Goal: Task Accomplishment & Management: Complete application form

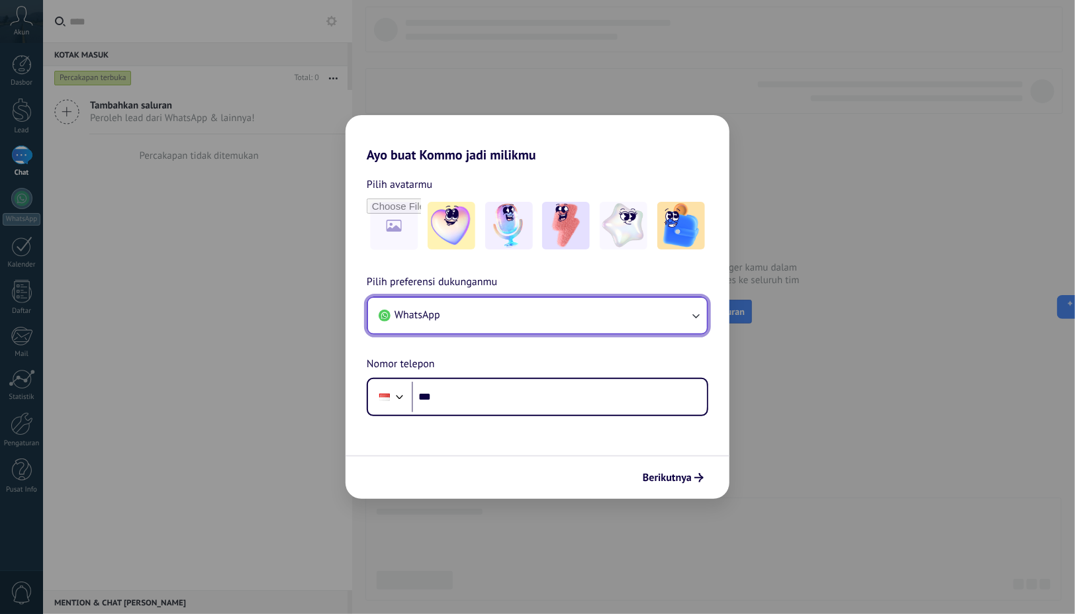
click at [436, 318] on span "WhatsApp" at bounding box center [418, 314] width 46 height 13
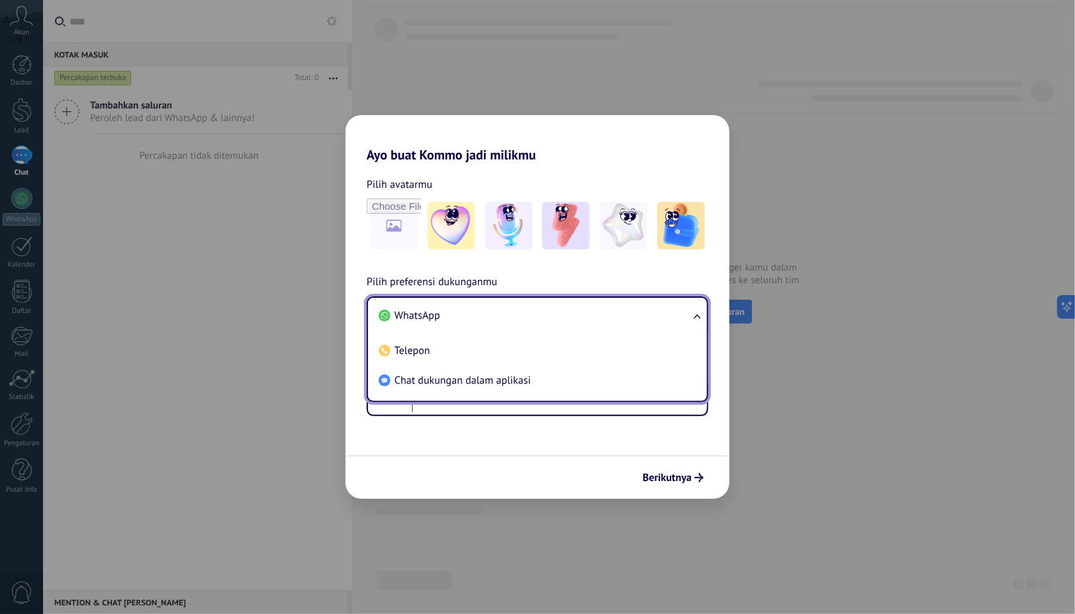
click at [436, 318] on span "WhatsApp" at bounding box center [418, 315] width 46 height 13
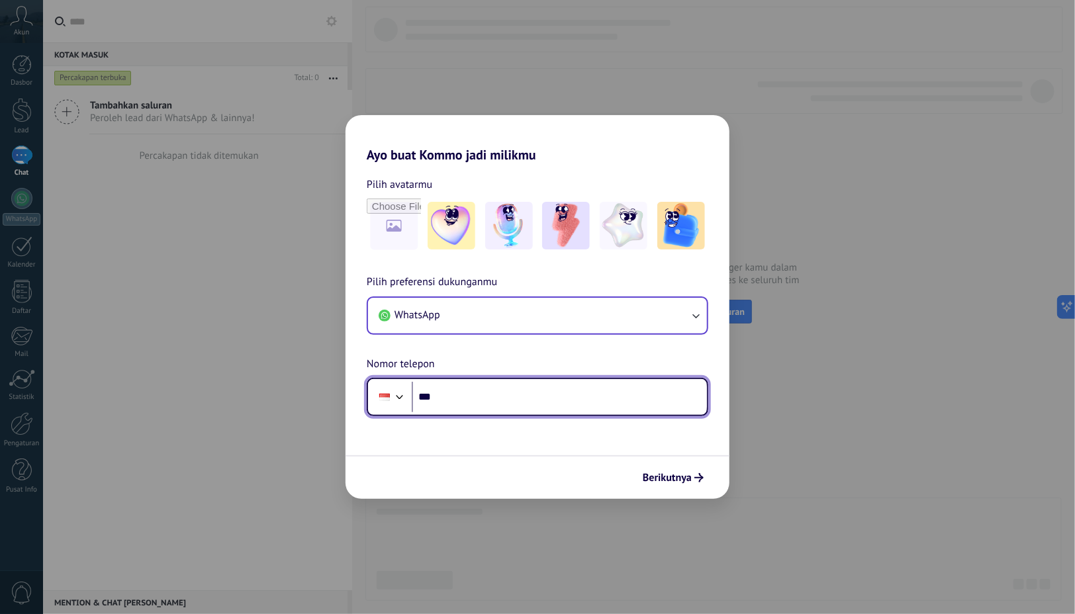
click at [461, 407] on input "***" at bounding box center [559, 397] width 295 height 30
type input "**********"
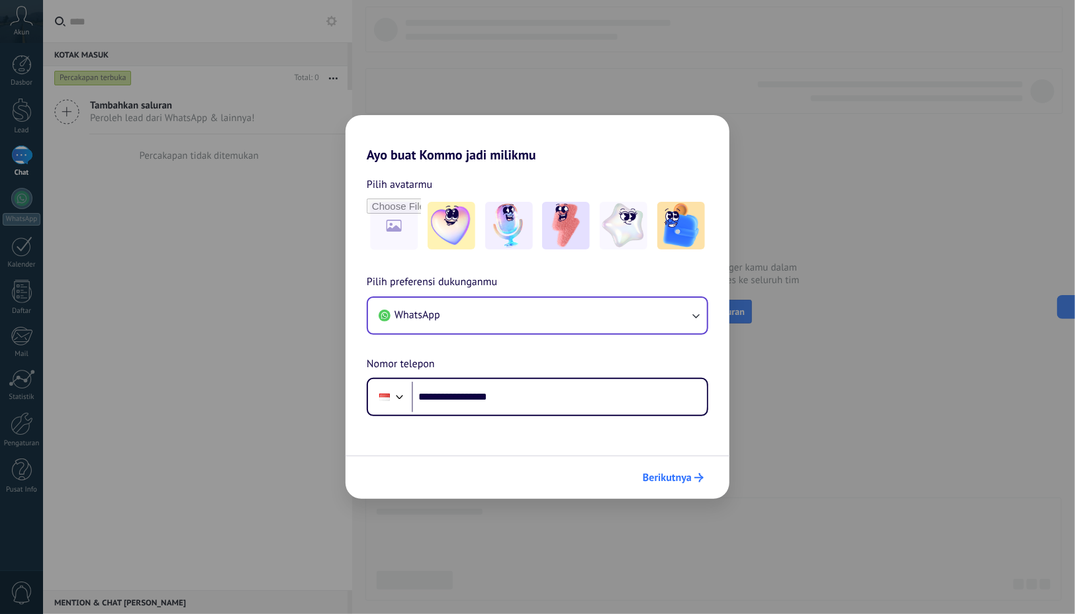
click at [675, 478] on span "Berikutnya" at bounding box center [667, 477] width 49 height 9
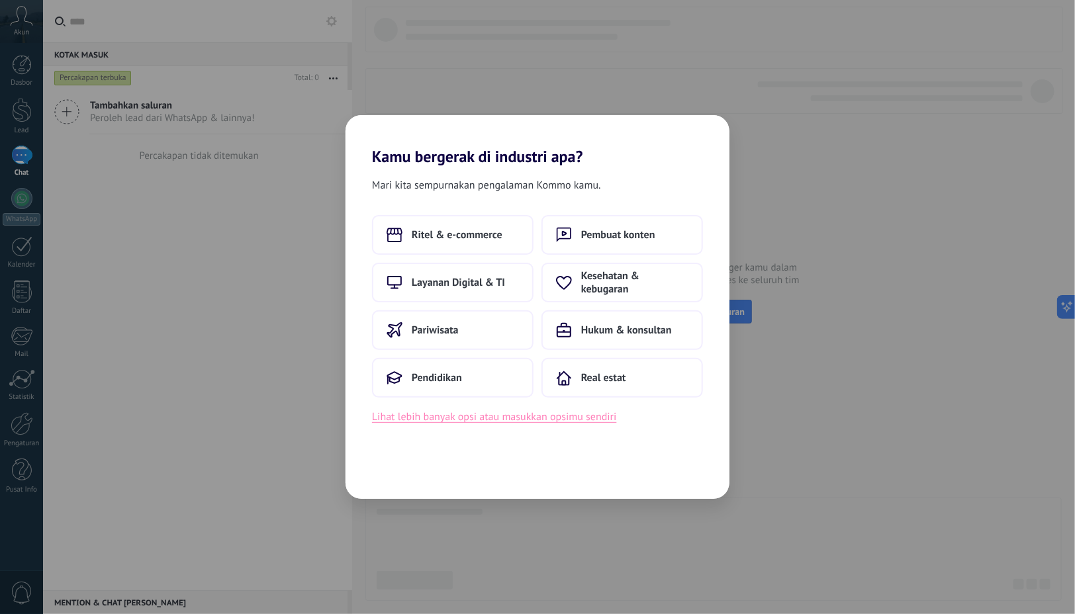
click at [579, 418] on button "Lihat lebih banyak opsi atau masukkan opsimu sendiri" at bounding box center [494, 416] width 245 height 17
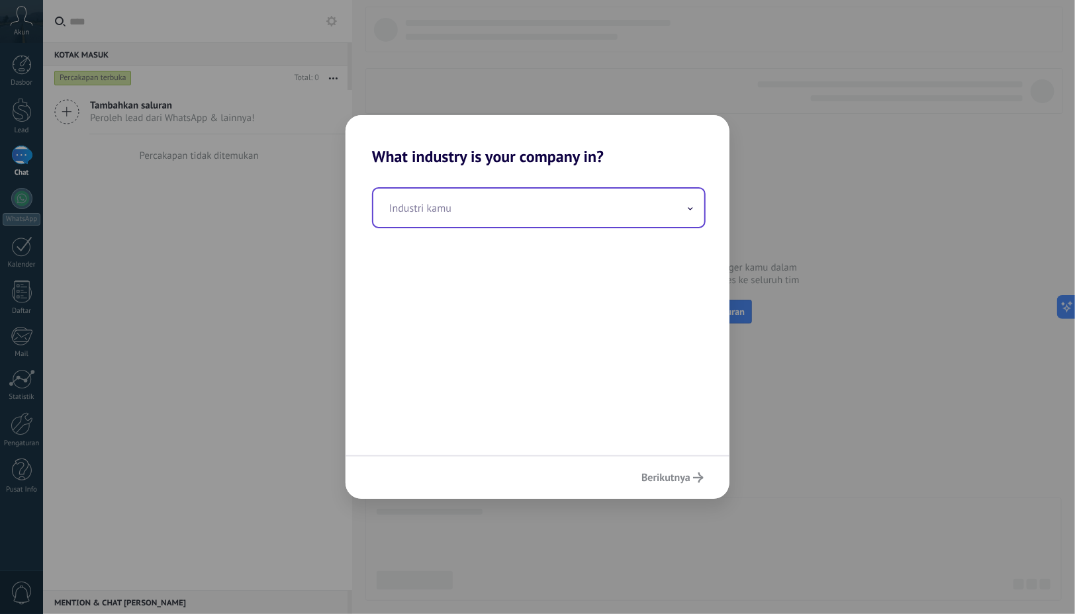
click at [681, 212] on input "text" at bounding box center [538, 208] width 331 height 38
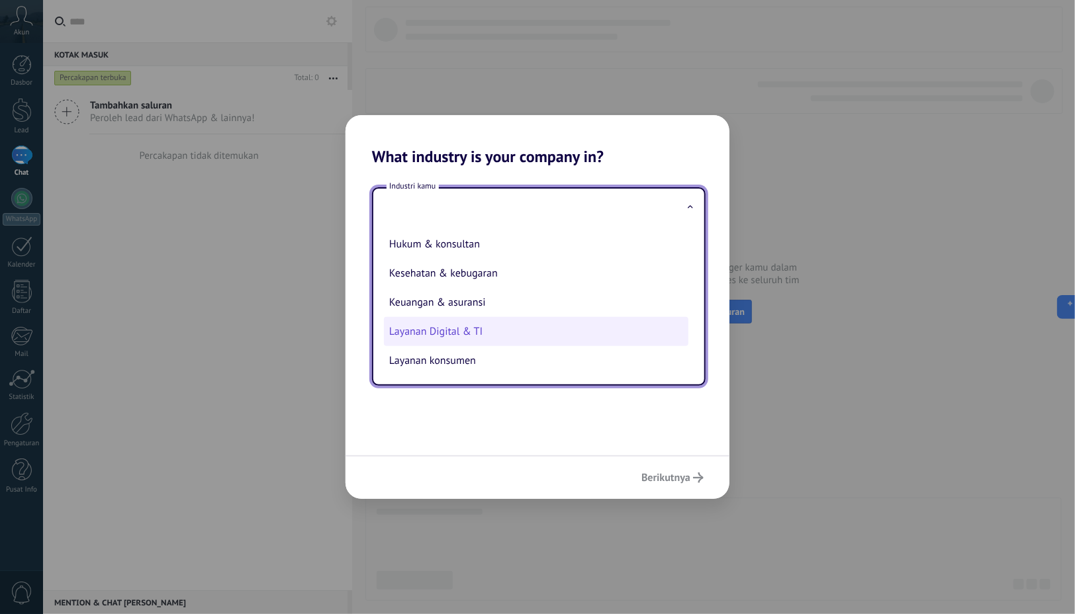
click at [622, 319] on li "Layanan Digital & TI" at bounding box center [536, 331] width 305 height 29
type input "**********"
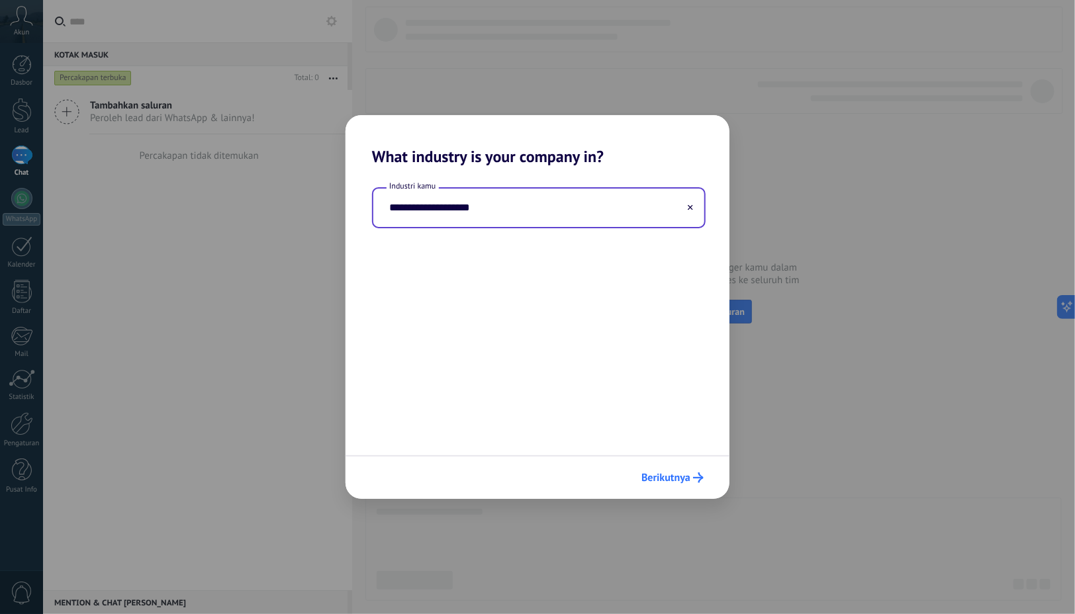
click at [676, 469] on button "Berikutnya" at bounding box center [673, 478] width 74 height 23
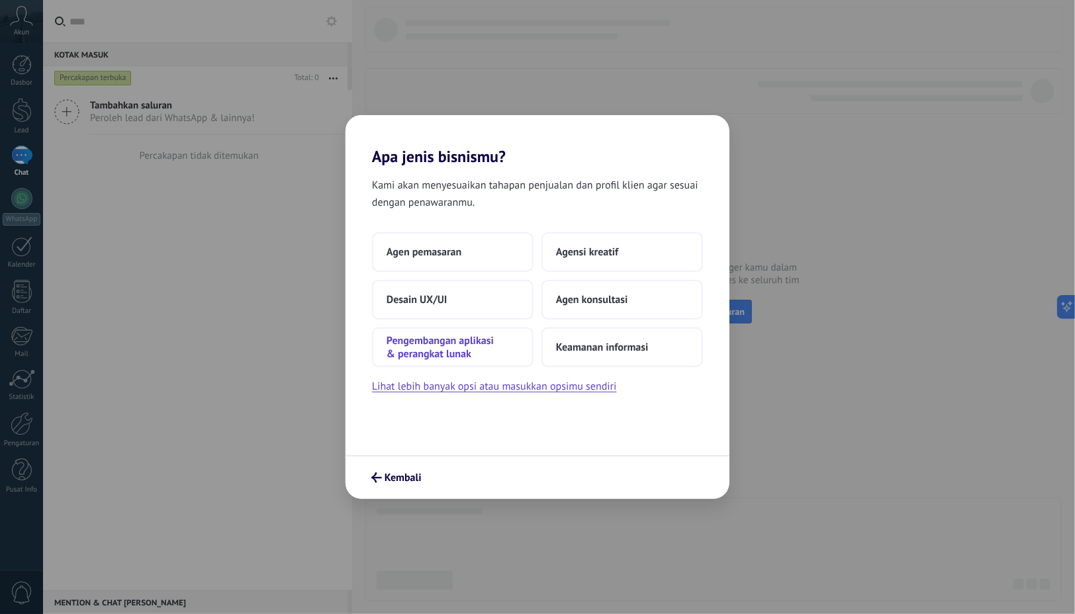
click at [436, 334] on span "Pengembangan aplikasi & perangkat lunak" at bounding box center [453, 347] width 132 height 26
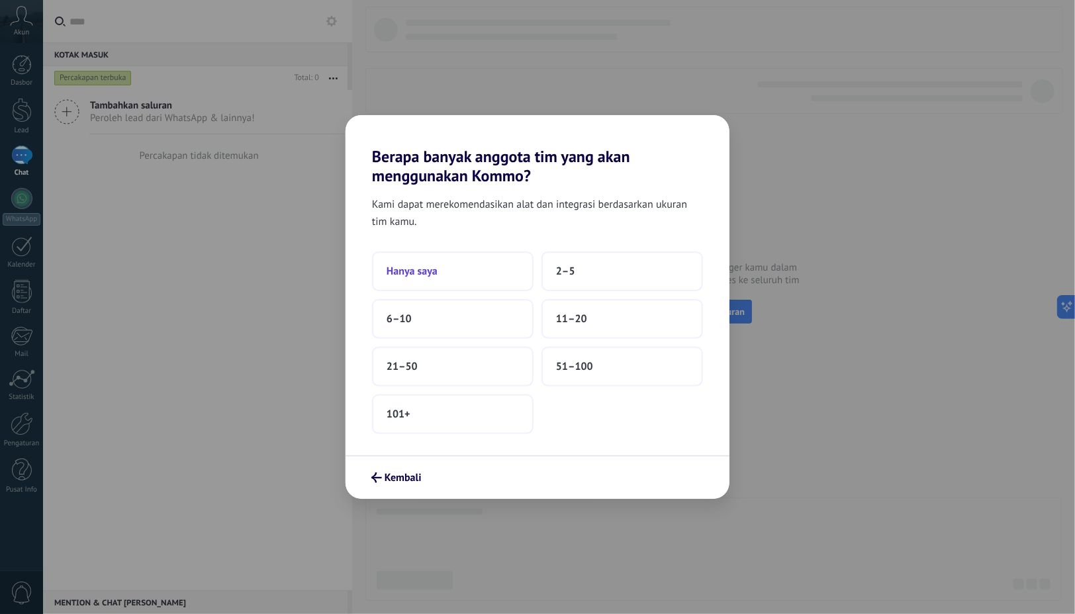
click at [438, 268] on button "Hanya saya" at bounding box center [453, 272] width 162 height 40
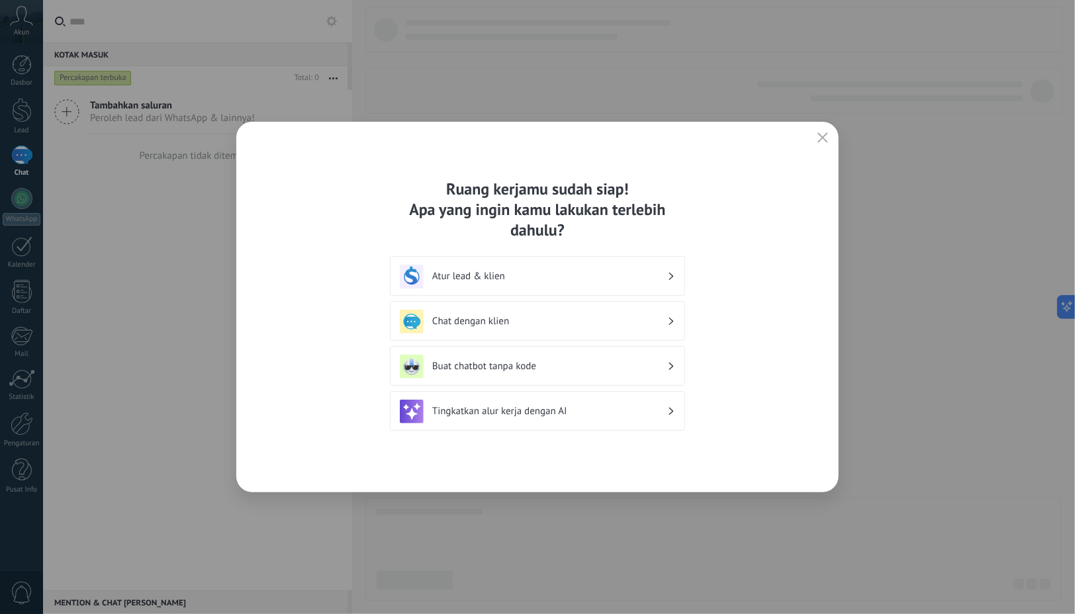
click at [575, 417] on div "Tingkatkan alur kerja dengan AI" at bounding box center [537, 412] width 275 height 24
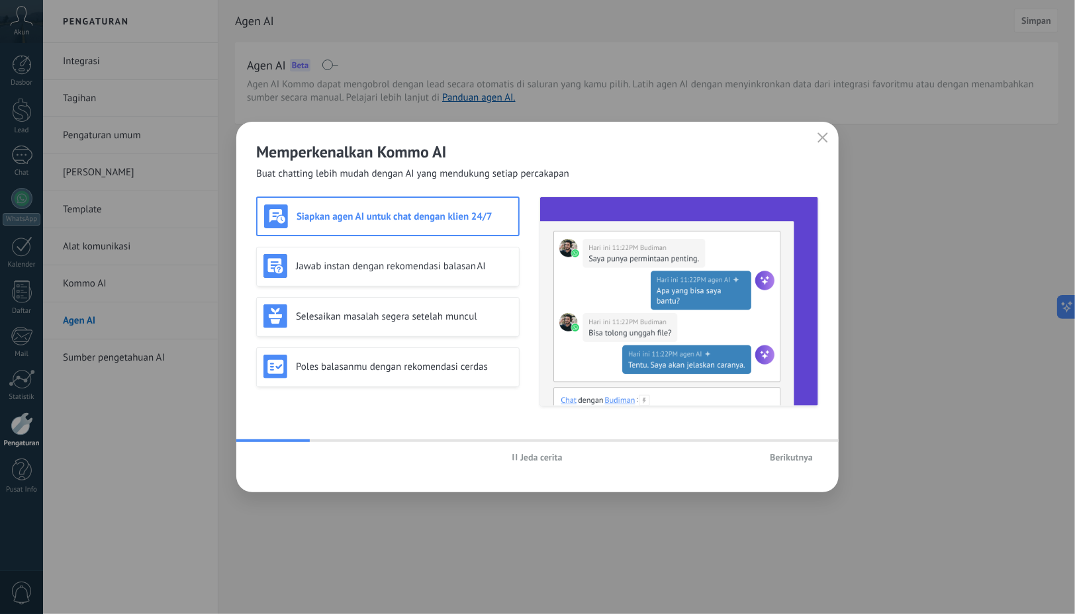
click at [794, 455] on span "Berikutnya" at bounding box center [791, 457] width 43 height 9
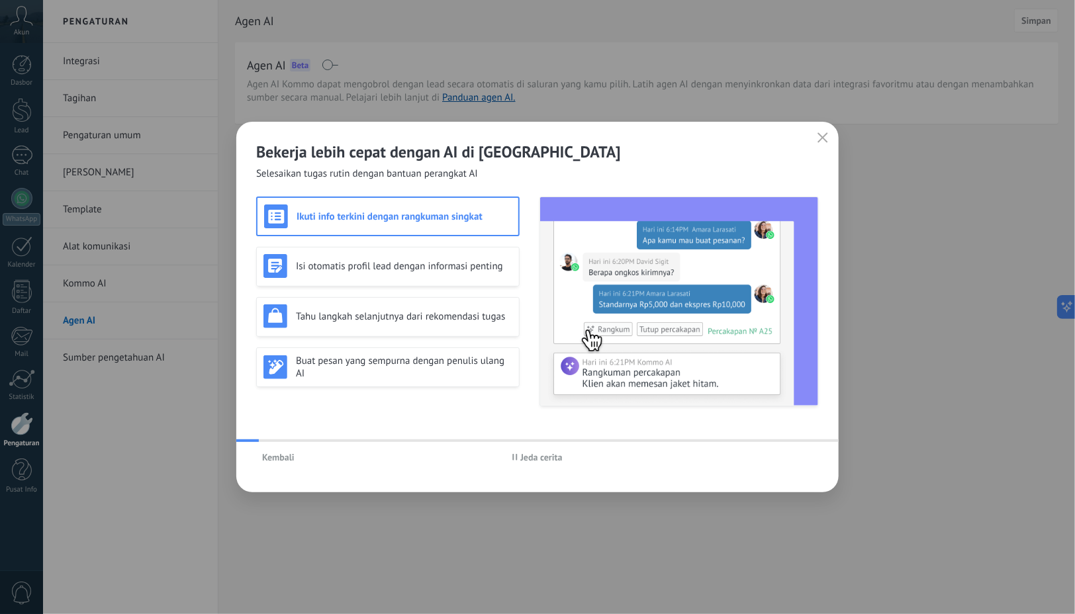
click at [794, 455] on div "Kembali Jeda cerita" at bounding box center [537, 457] width 602 height 30
click at [477, 363] on h3 "Buat pesan yang sempurna dengan penulis ulang AI" at bounding box center [404, 367] width 216 height 25
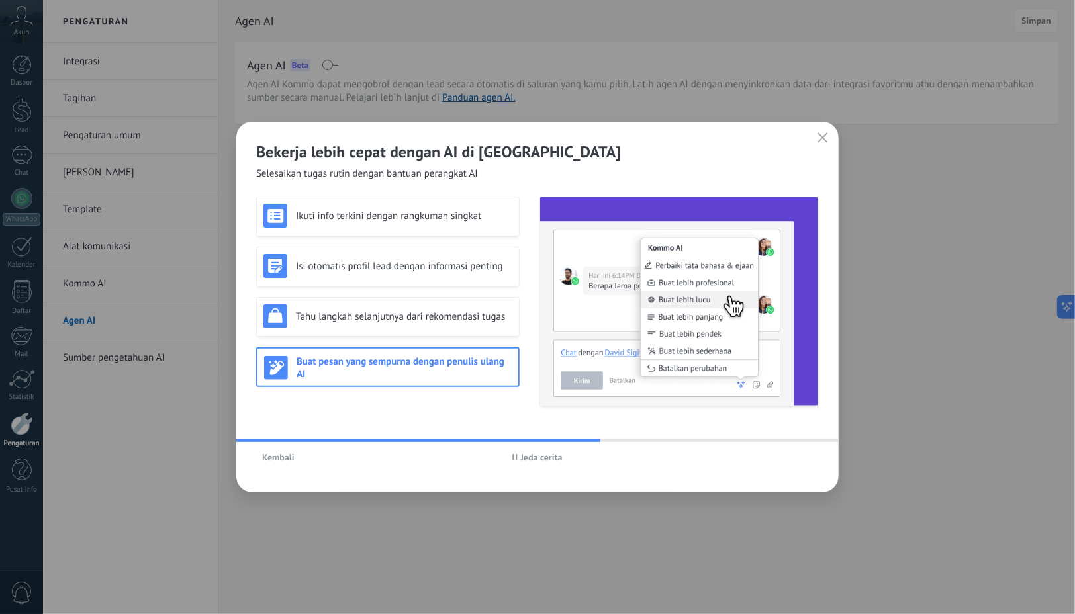
click at [820, 140] on icon "button" at bounding box center [823, 137] width 11 height 11
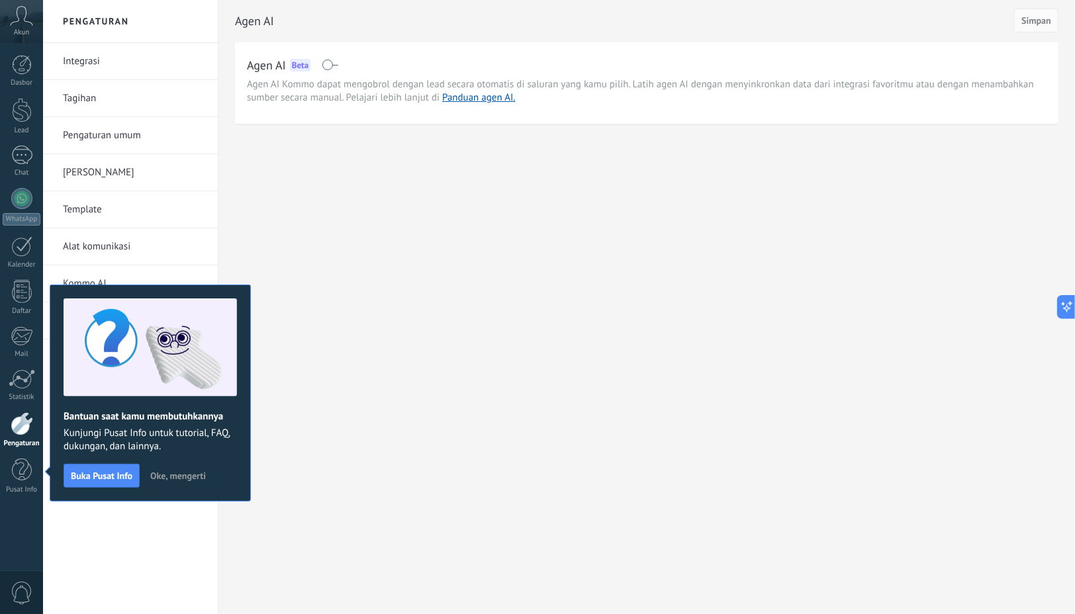
click at [182, 474] on span "Oke, mengerti" at bounding box center [178, 475] width 56 height 9
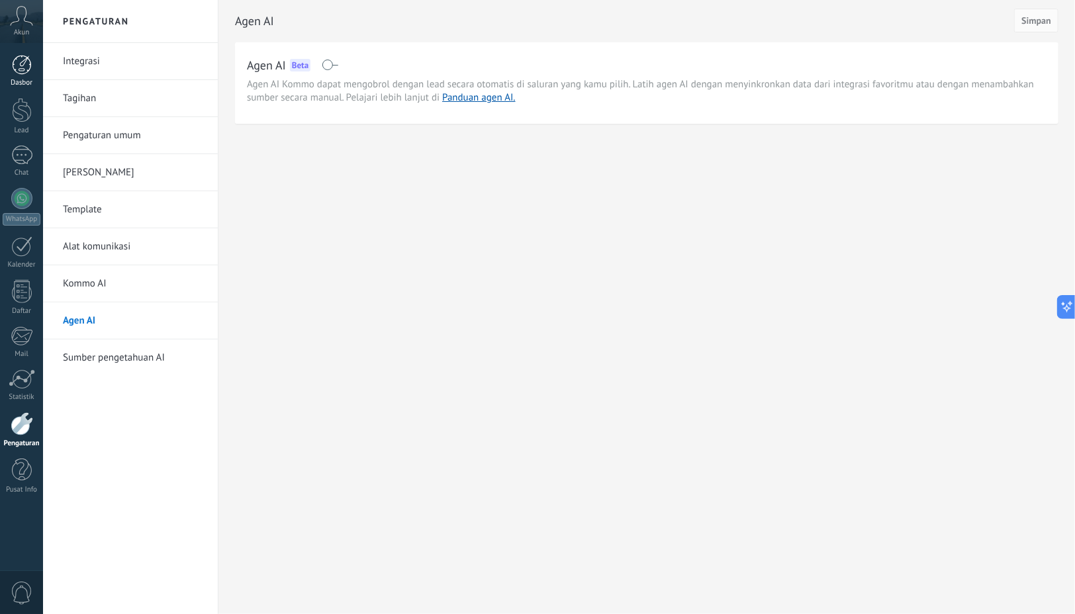
click at [25, 58] on div at bounding box center [22, 65] width 20 height 20
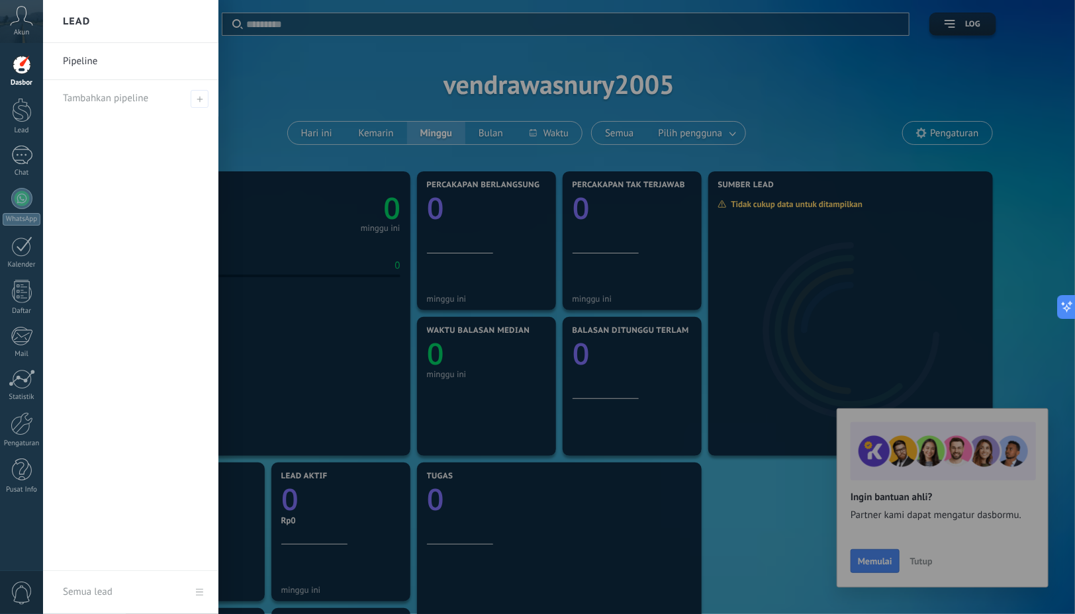
click at [870, 567] on div at bounding box center [580, 307] width 1075 height 614
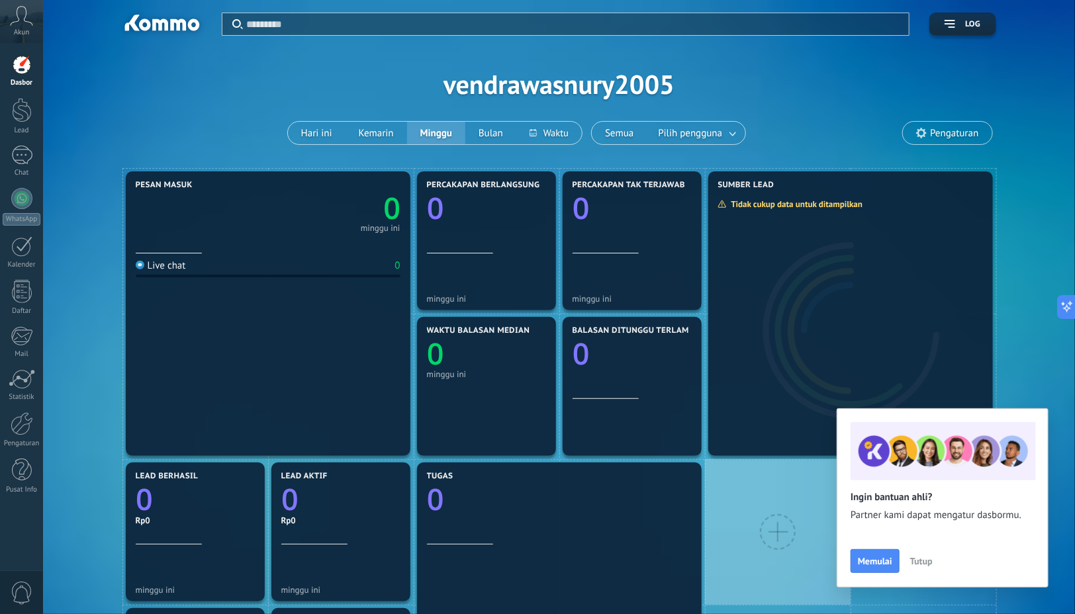
click at [919, 557] on span "Tutup" at bounding box center [921, 561] width 23 height 9
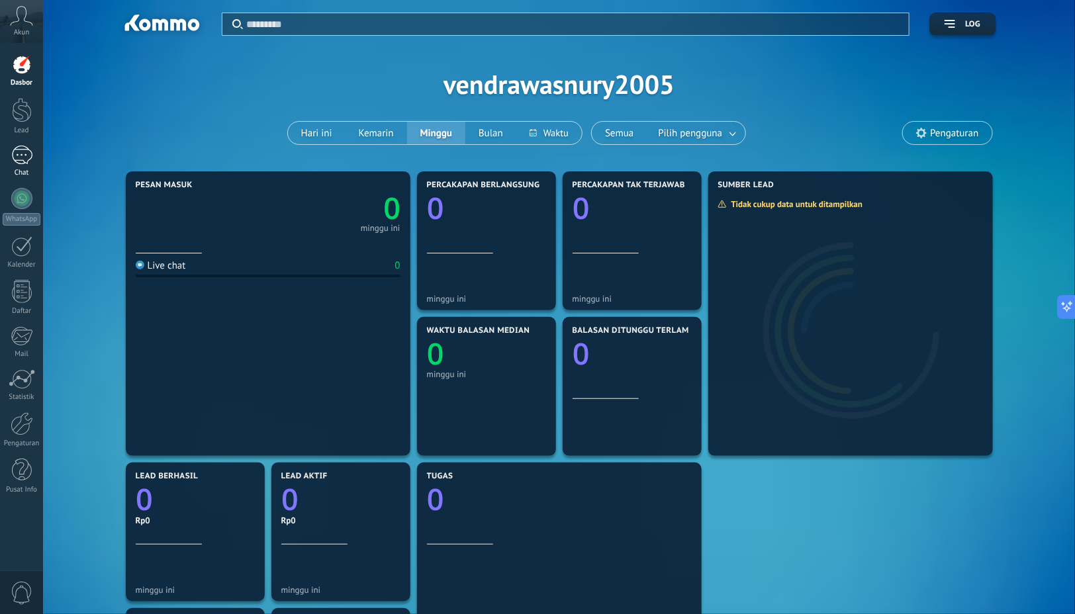
click at [23, 154] on div at bounding box center [21, 155] width 21 height 19
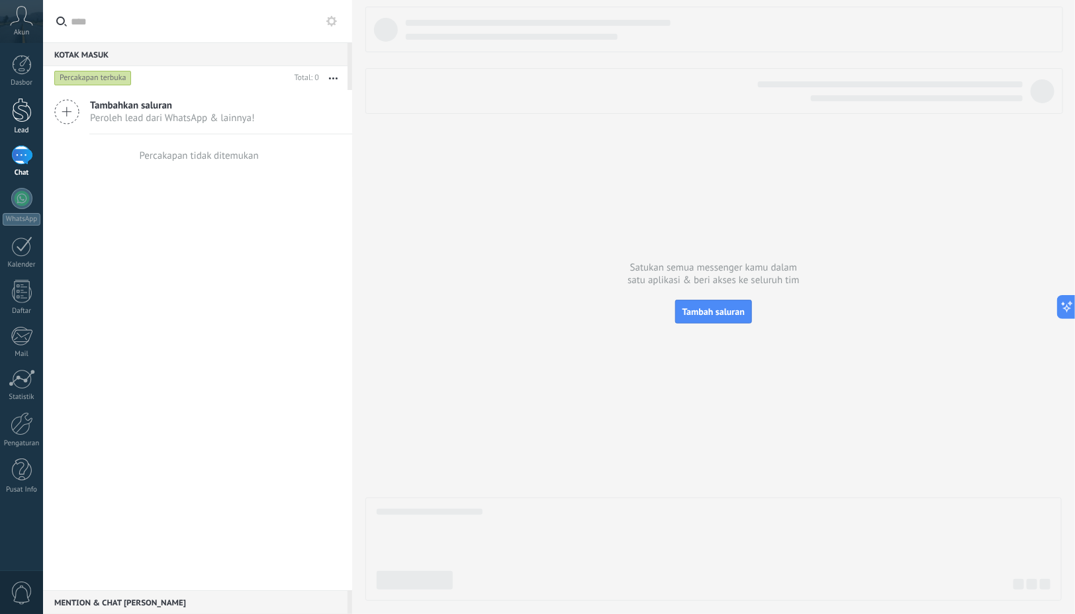
click at [27, 111] on div at bounding box center [22, 110] width 20 height 24
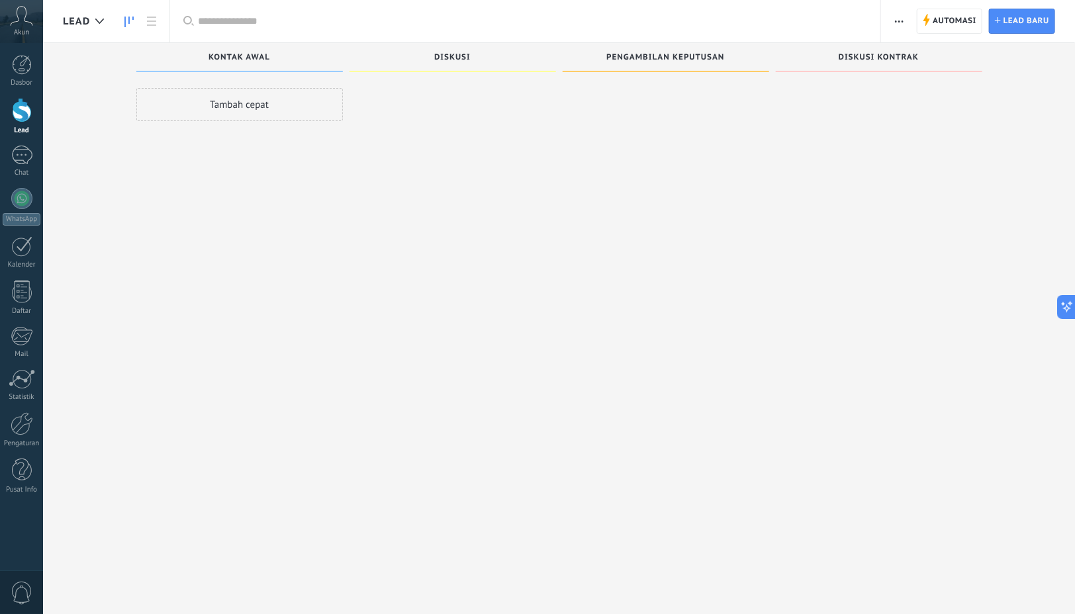
click at [21, 236] on div "Dasbor Lead Chat WhatsApp Pelanggan" at bounding box center [21, 281] width 43 height 453
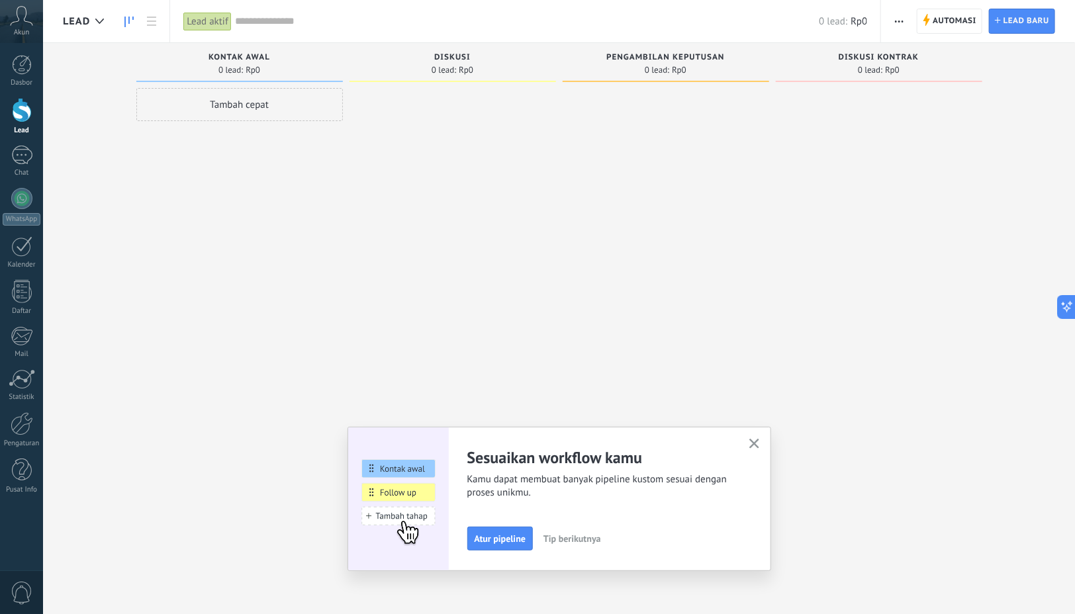
click at [755, 440] on icon "button" at bounding box center [754, 444] width 10 height 10
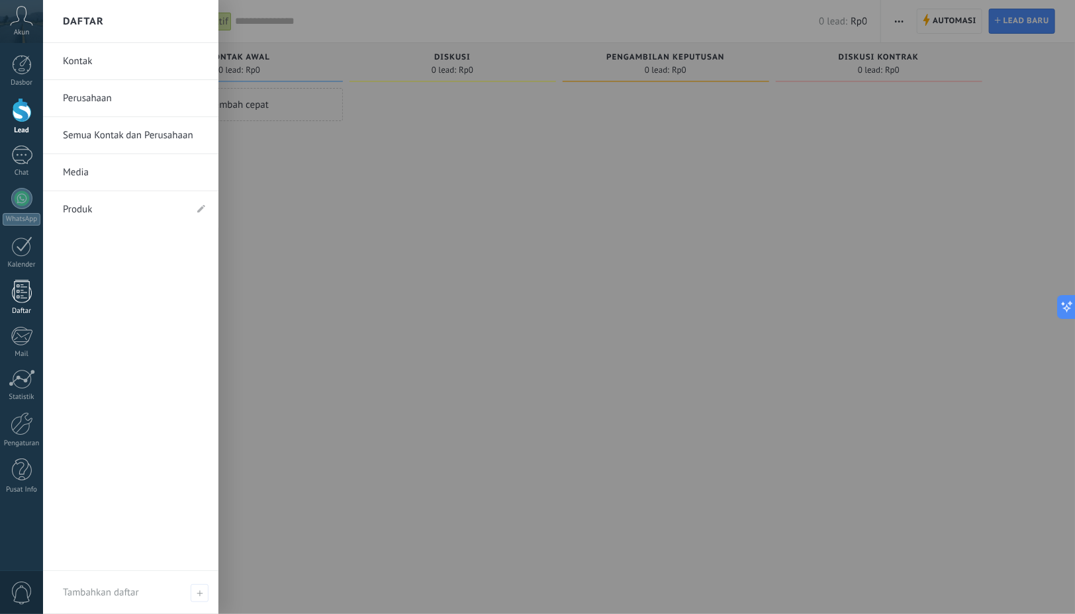
click at [19, 295] on div at bounding box center [22, 291] width 20 height 23
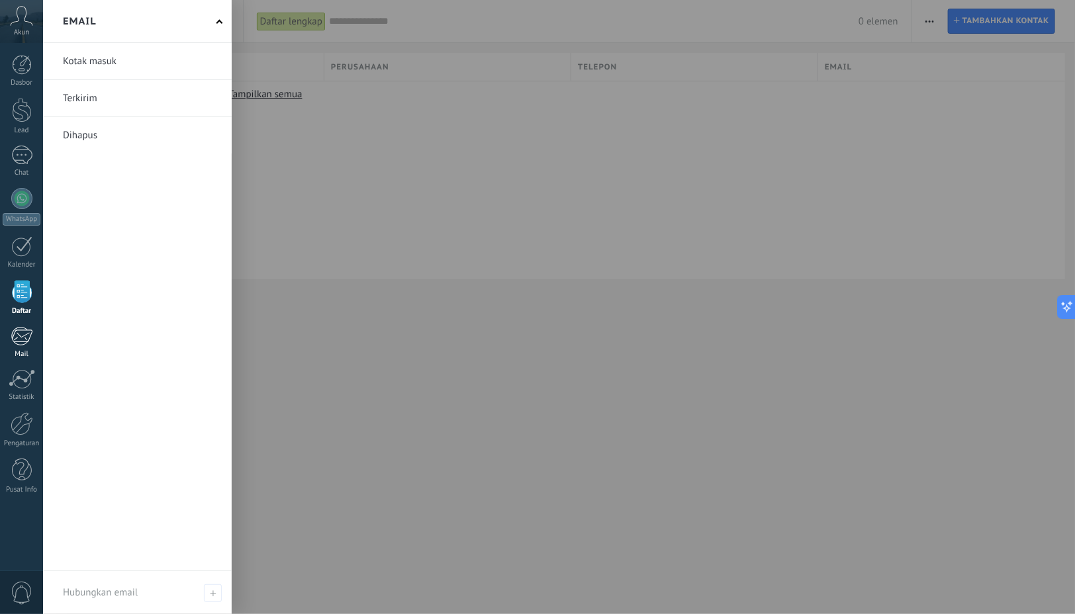
click at [26, 332] on div at bounding box center [22, 336] width 22 height 20
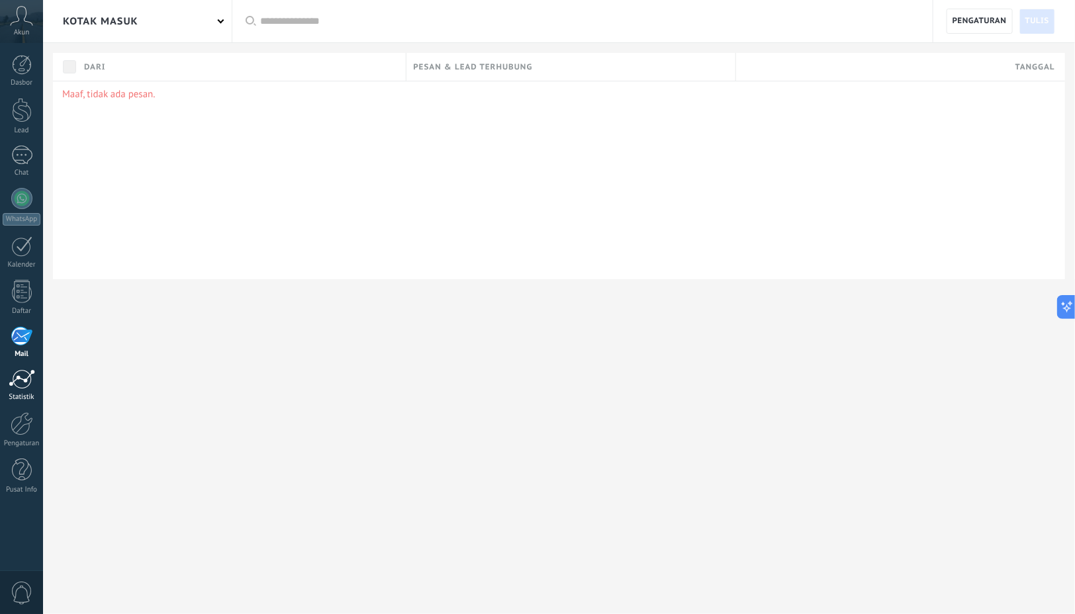
click at [22, 382] on div at bounding box center [22, 379] width 26 height 20
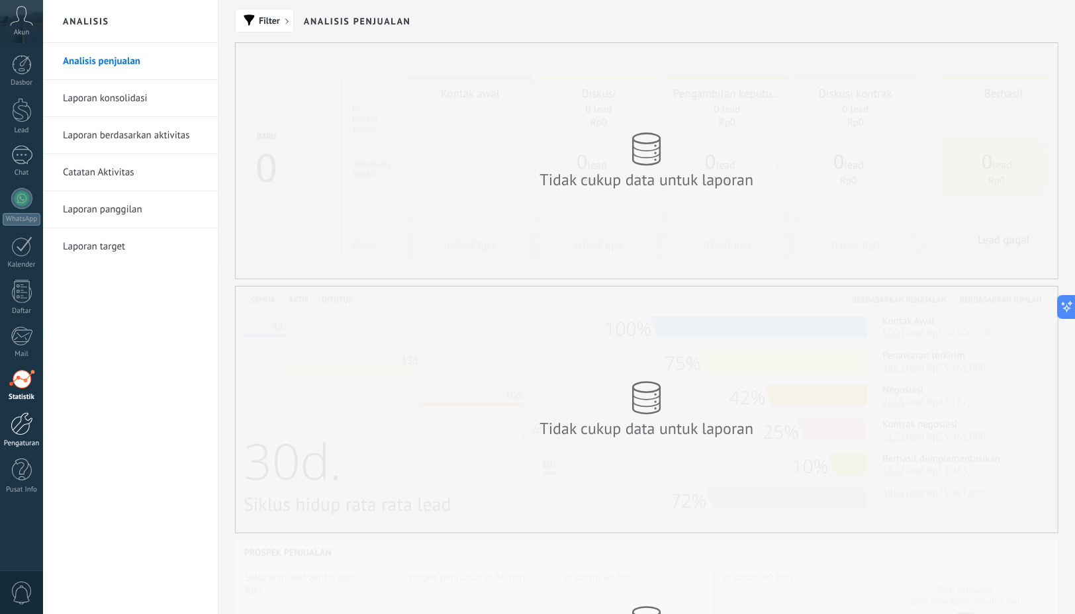
click at [26, 420] on div at bounding box center [22, 423] width 23 height 23
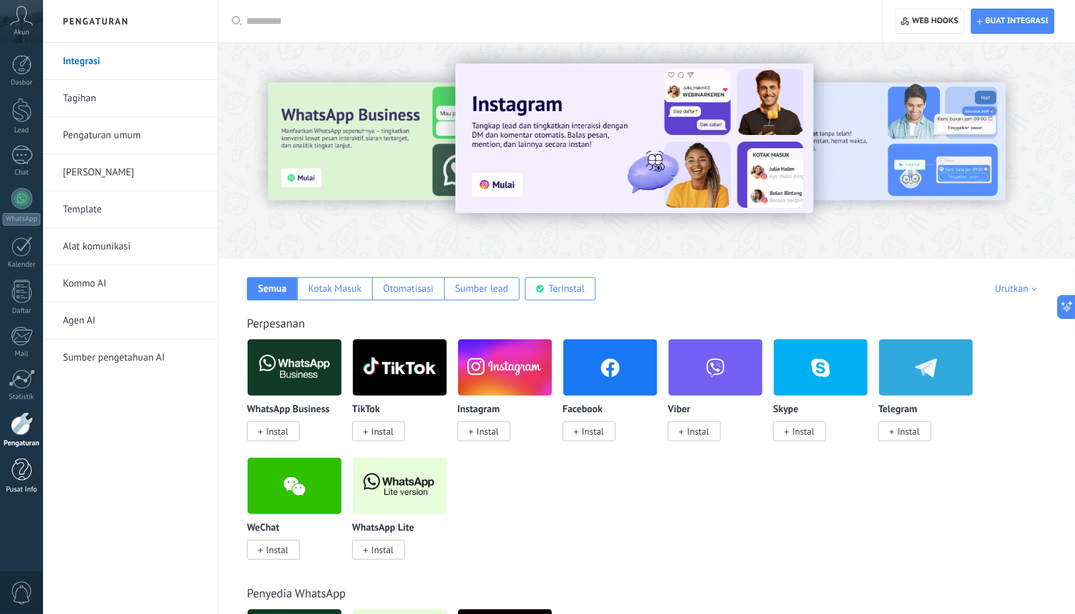
click at [18, 467] on div at bounding box center [22, 470] width 20 height 23
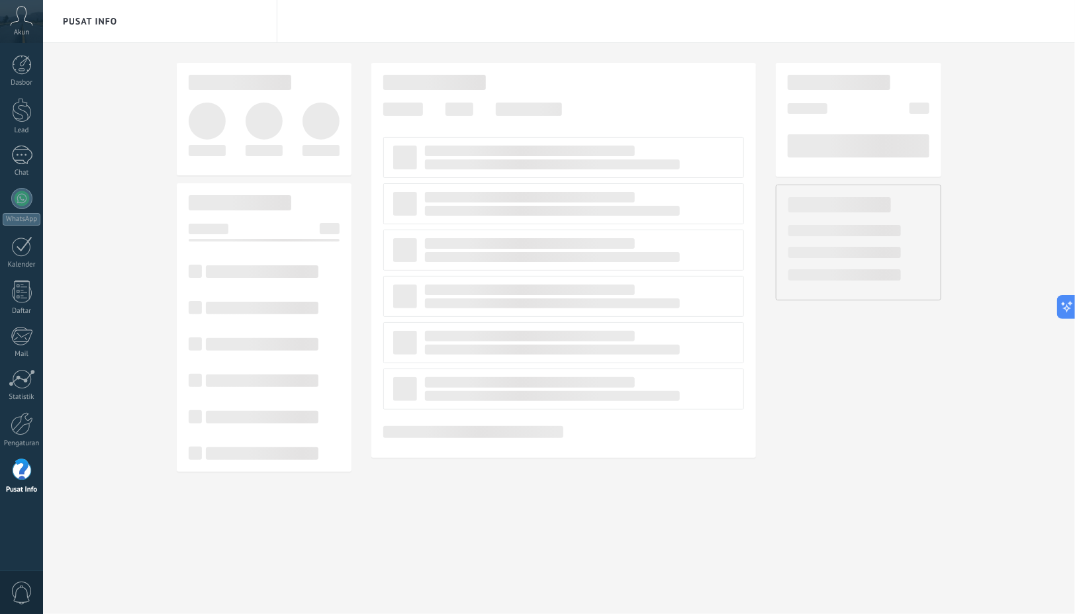
click at [24, 23] on icon at bounding box center [21, 16] width 23 height 20
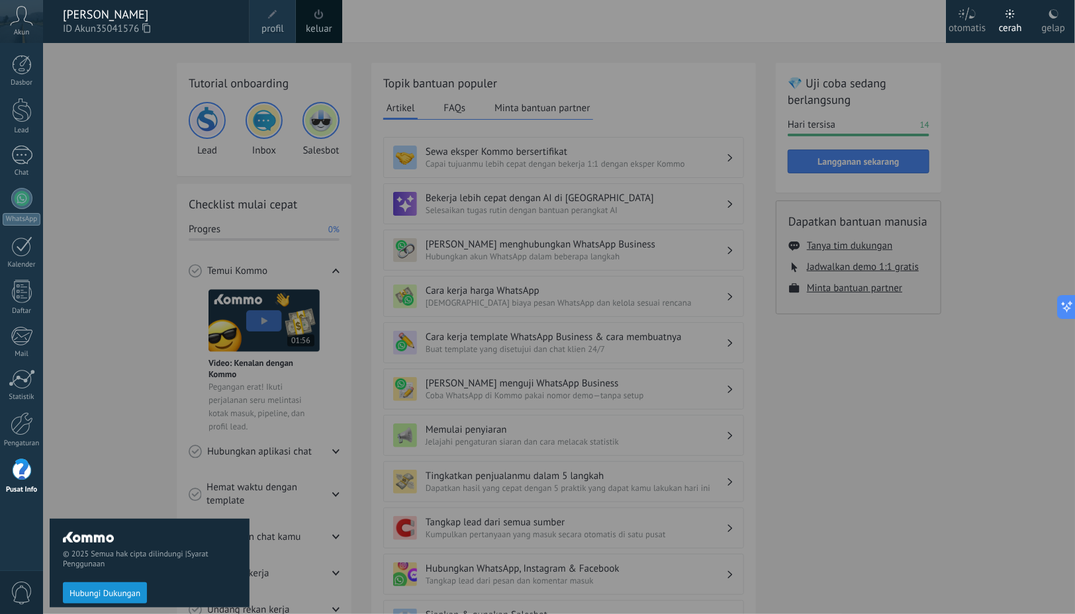
click at [87, 177] on div "© 2025 Semua hak cipta dilindungi | Syarat Penggunaan Hubungi Dukungan" at bounding box center [150, 328] width 200 height 571
click at [15, 118] on div at bounding box center [22, 110] width 20 height 24
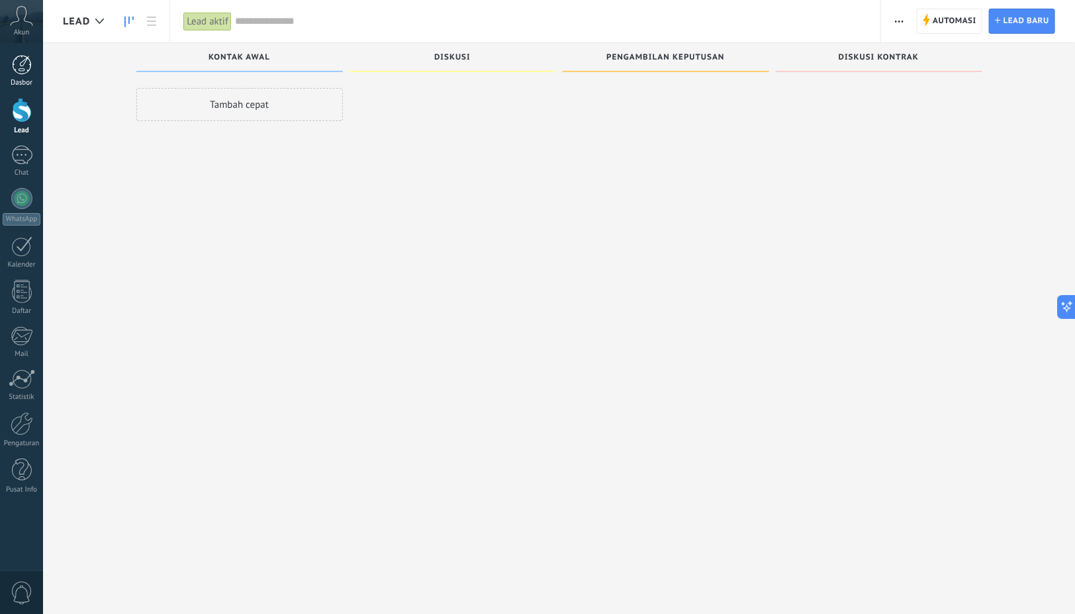
click at [19, 71] on div at bounding box center [22, 65] width 20 height 20
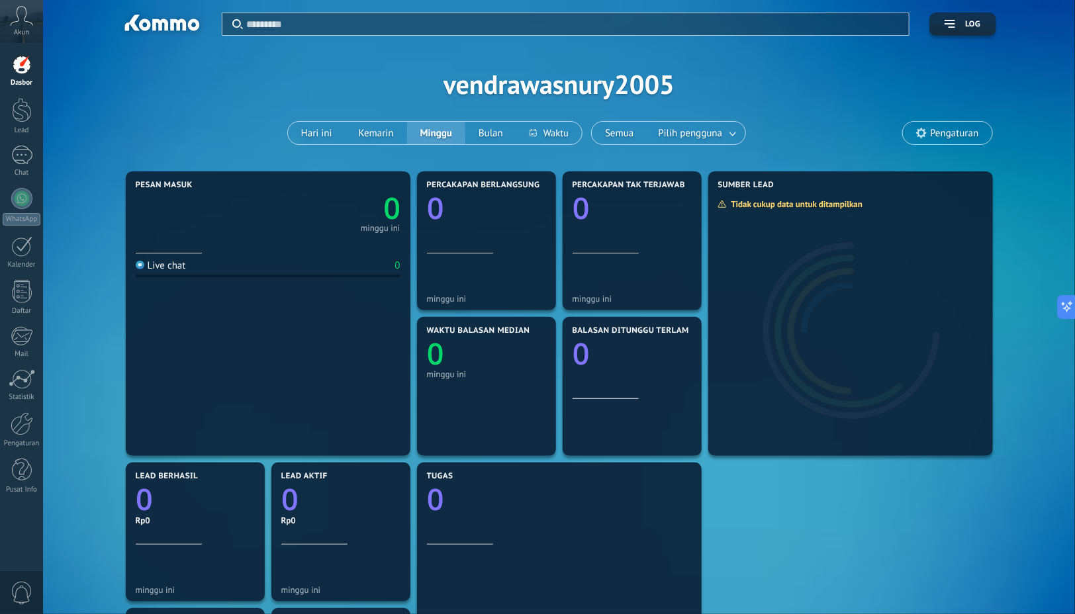
click at [13, 15] on icon at bounding box center [21, 16] width 23 height 20
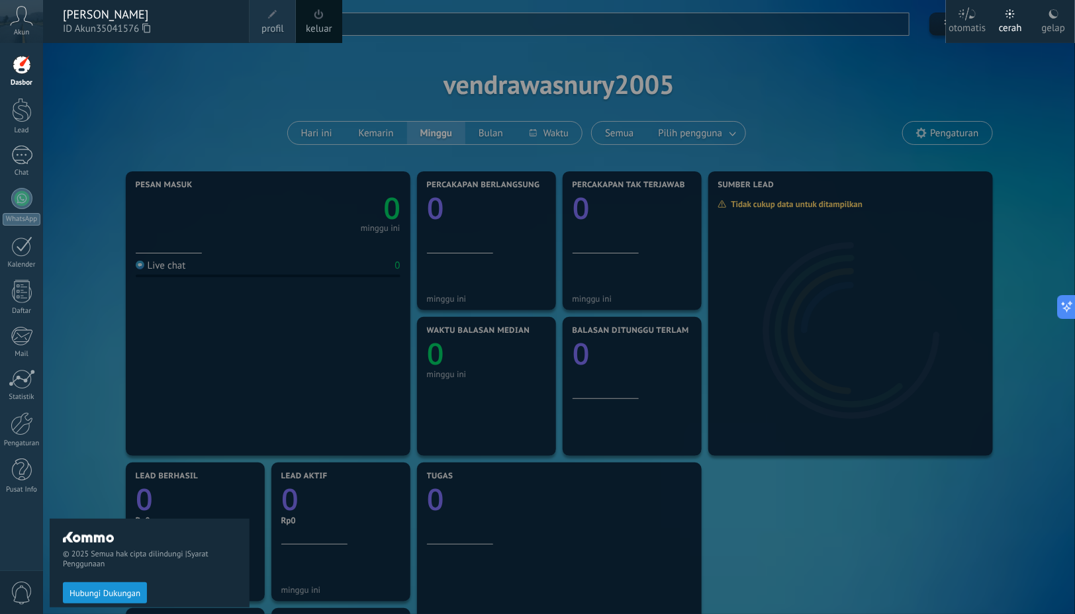
click at [252, 244] on div at bounding box center [580, 307] width 1075 height 614
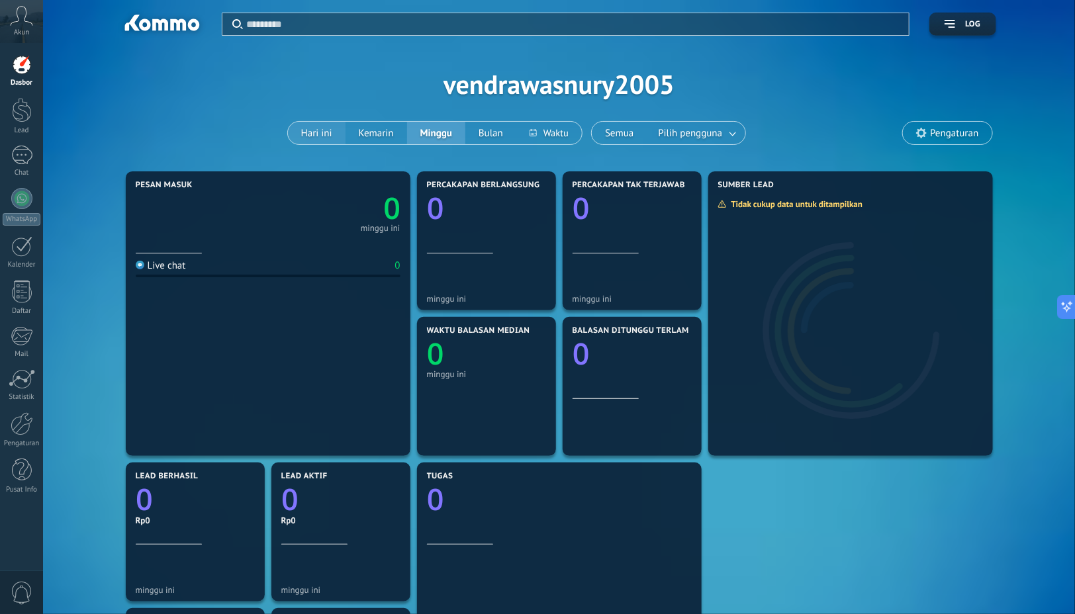
click at [314, 130] on button "Hari ini" at bounding box center [317, 133] width 58 height 23
click at [380, 133] on button "Kemarin" at bounding box center [377, 133] width 62 height 23
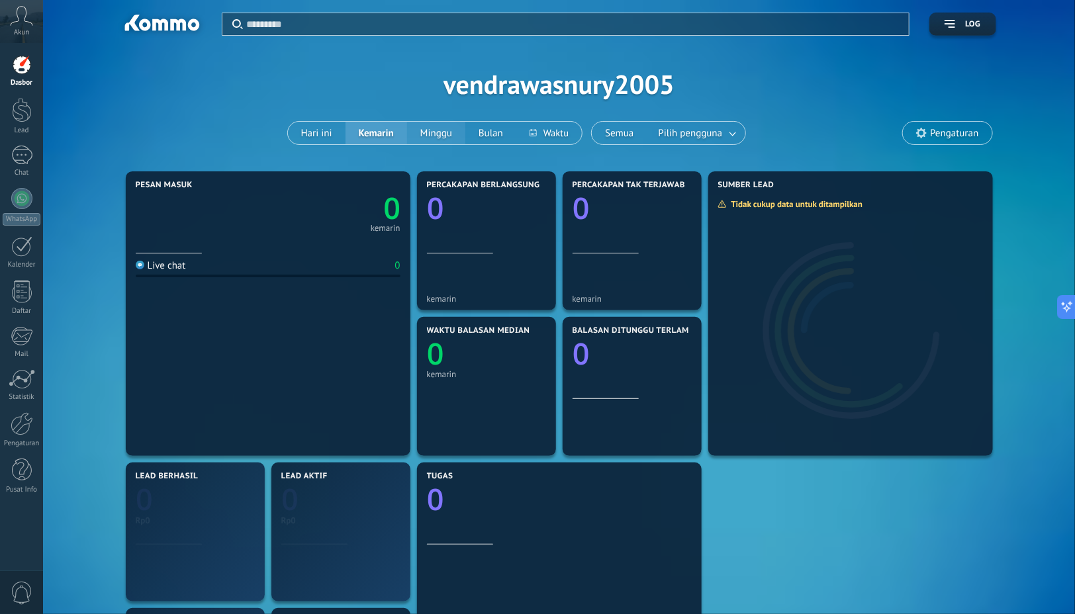
click at [434, 132] on button "Minggu" at bounding box center [436, 133] width 58 height 23
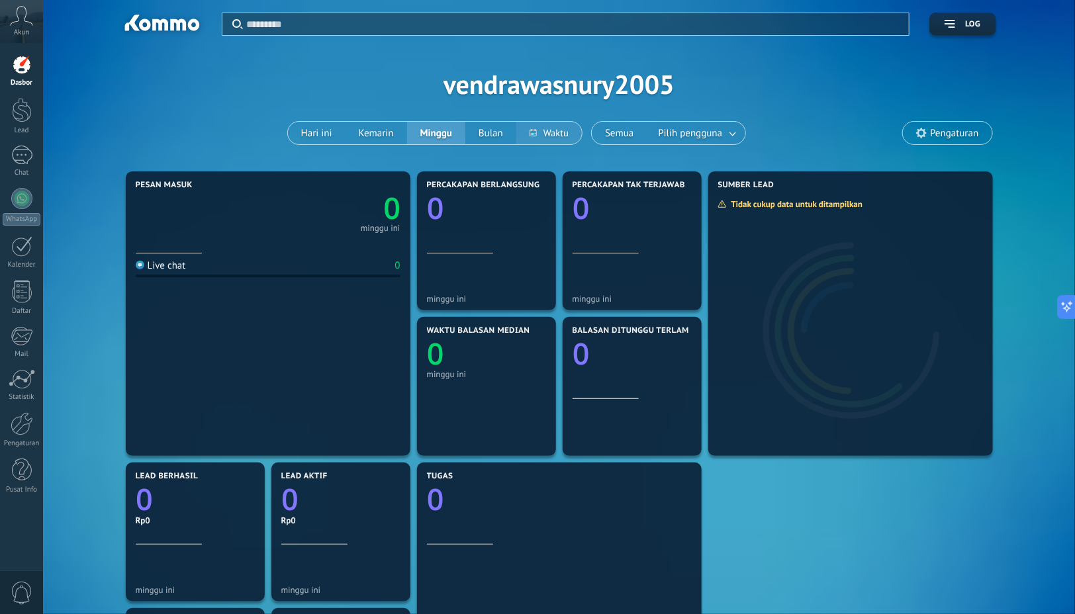
click at [555, 122] on button at bounding box center [549, 133] width 66 height 23
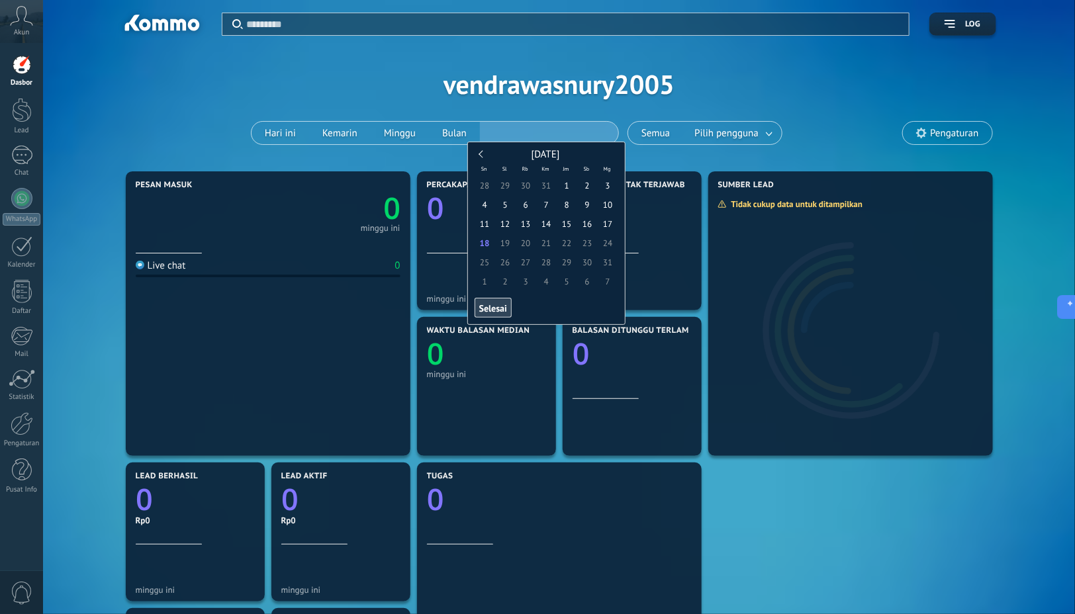
click at [555, 123] on input "text" at bounding box center [549, 133] width 138 height 20
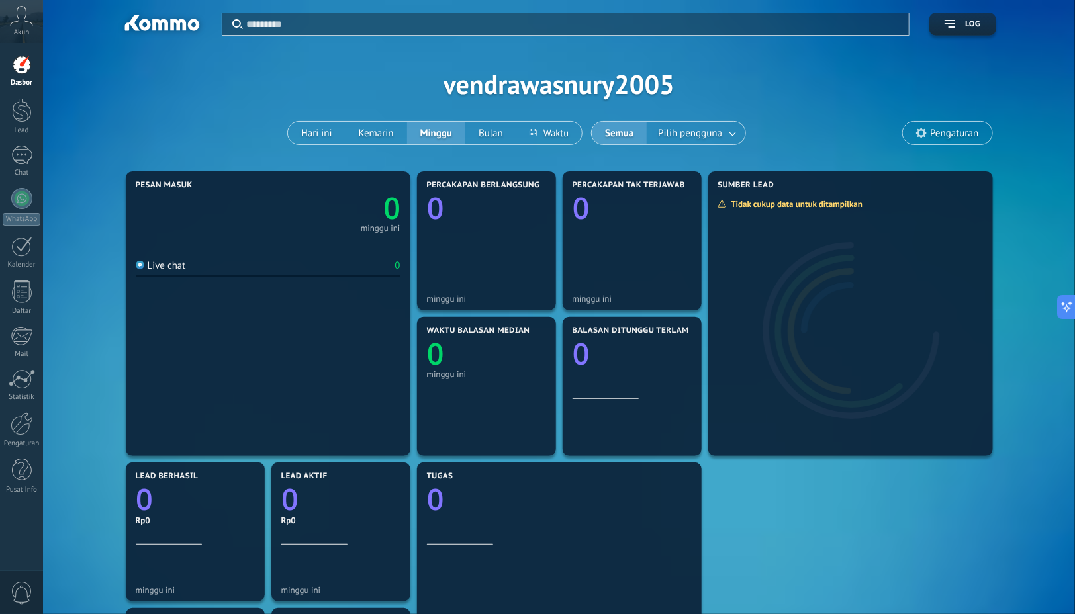
click at [661, 124] on div "Semua Pilih pengguna" at bounding box center [668, 133] width 155 height 24
click at [701, 132] on span "Pilih pengguna" at bounding box center [690, 133] width 70 height 18
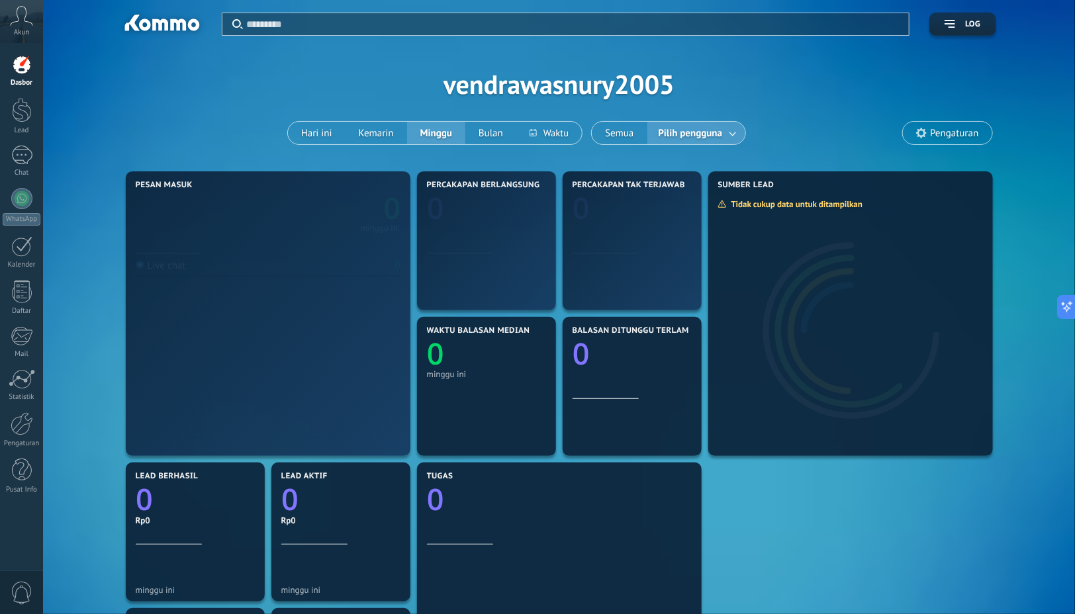
click at [701, 132] on span "Pilih pengguna" at bounding box center [691, 133] width 70 height 18
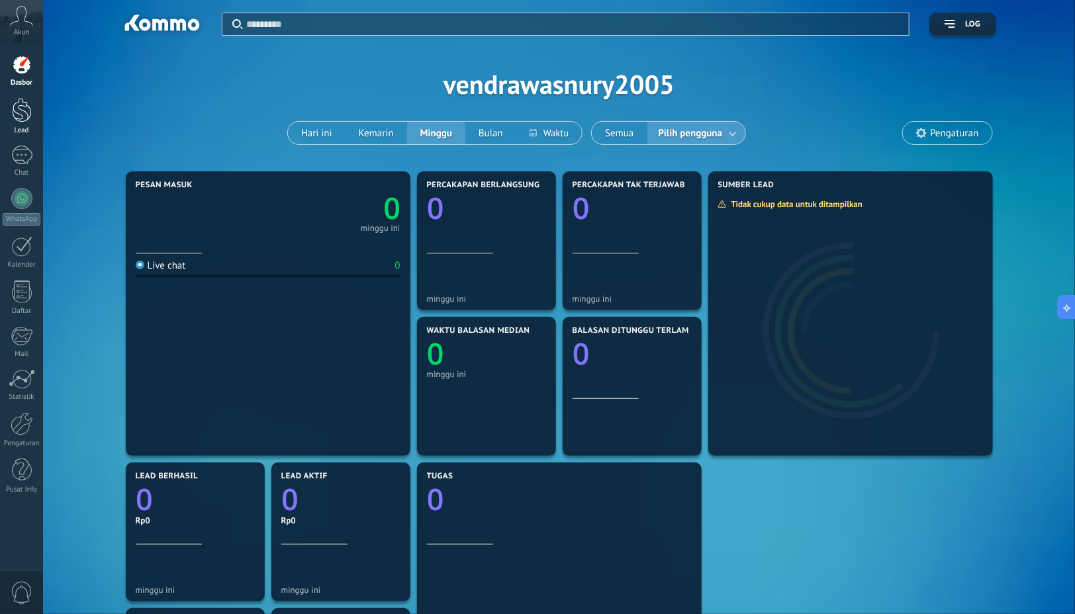
click at [21, 118] on div at bounding box center [22, 110] width 20 height 24
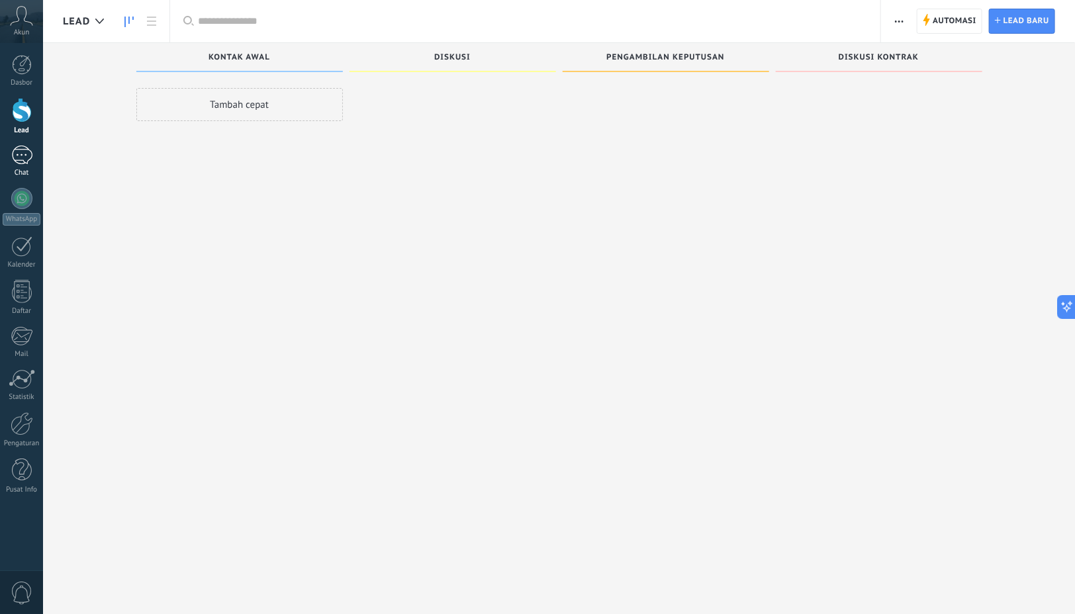
click at [26, 158] on div at bounding box center [21, 155] width 21 height 19
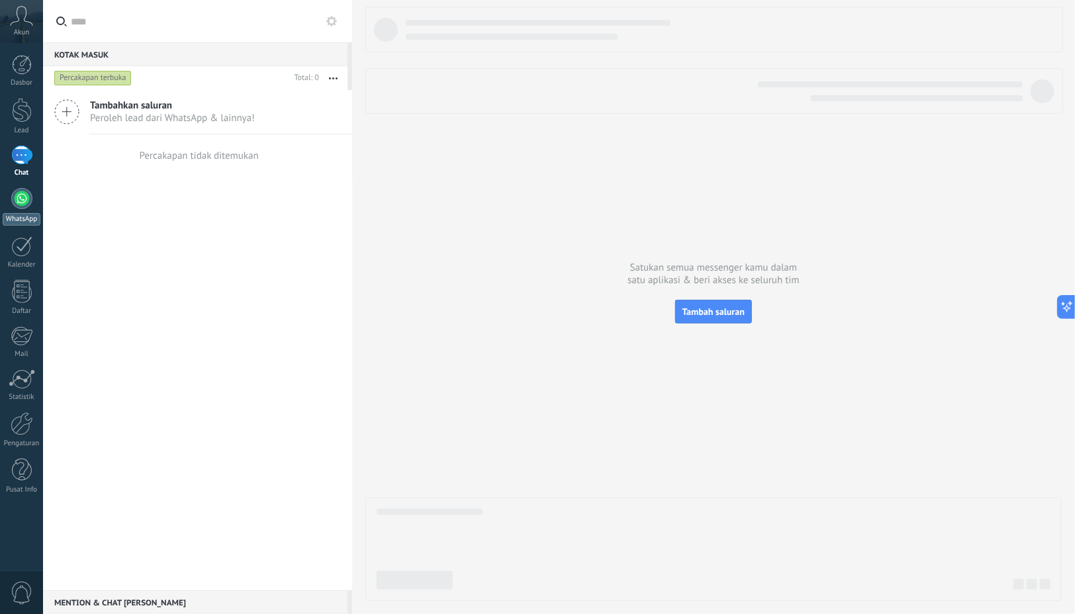
click at [25, 202] on div at bounding box center [21, 198] width 21 height 21
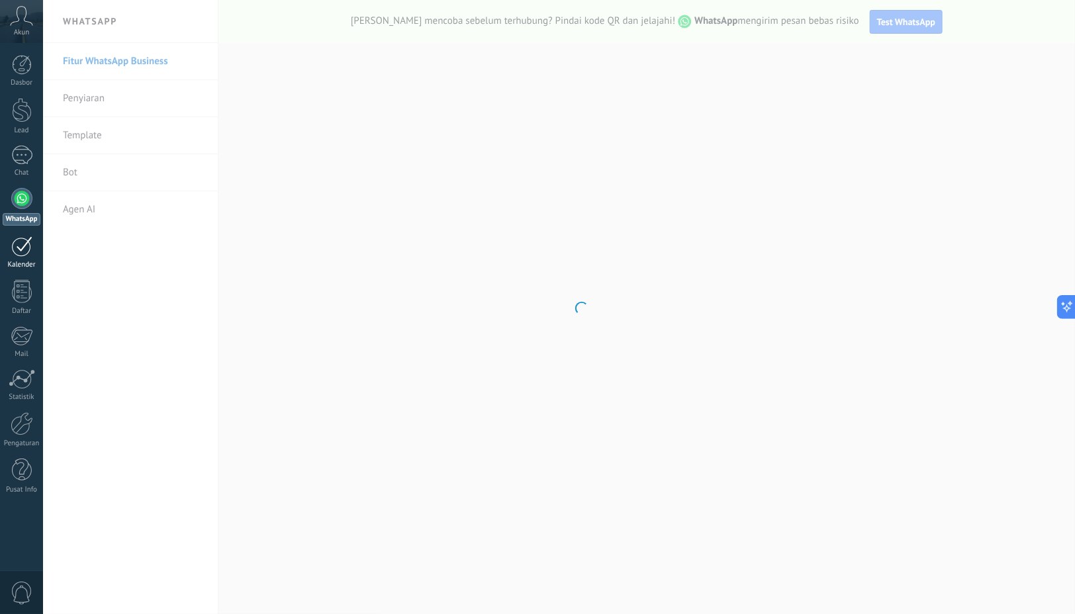
click at [17, 242] on div at bounding box center [21, 246] width 21 height 21
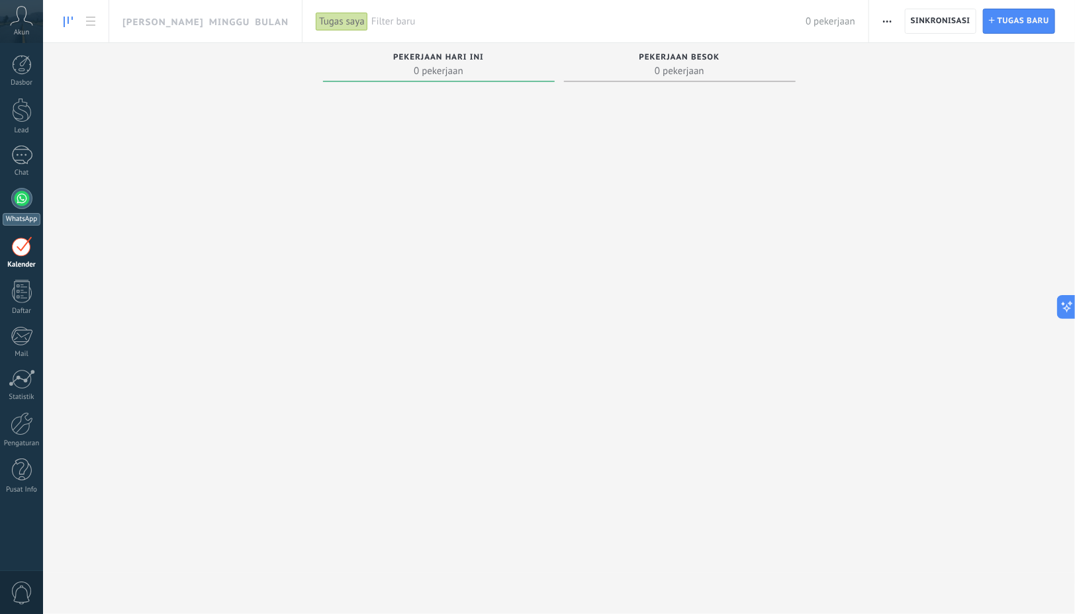
click at [22, 197] on div at bounding box center [21, 198] width 21 height 21
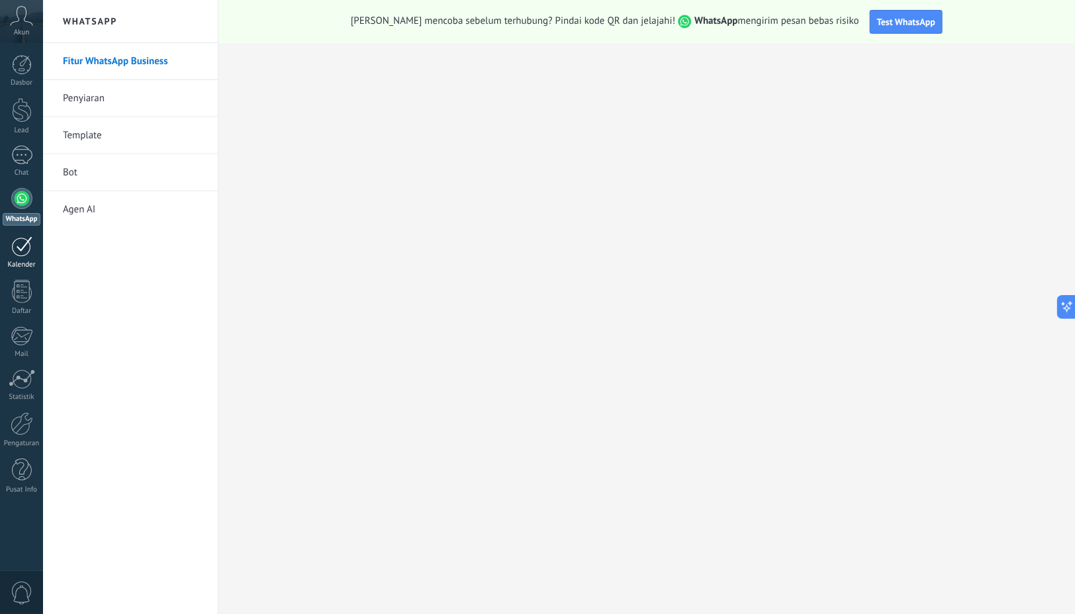
click at [13, 243] on div at bounding box center [21, 246] width 21 height 21
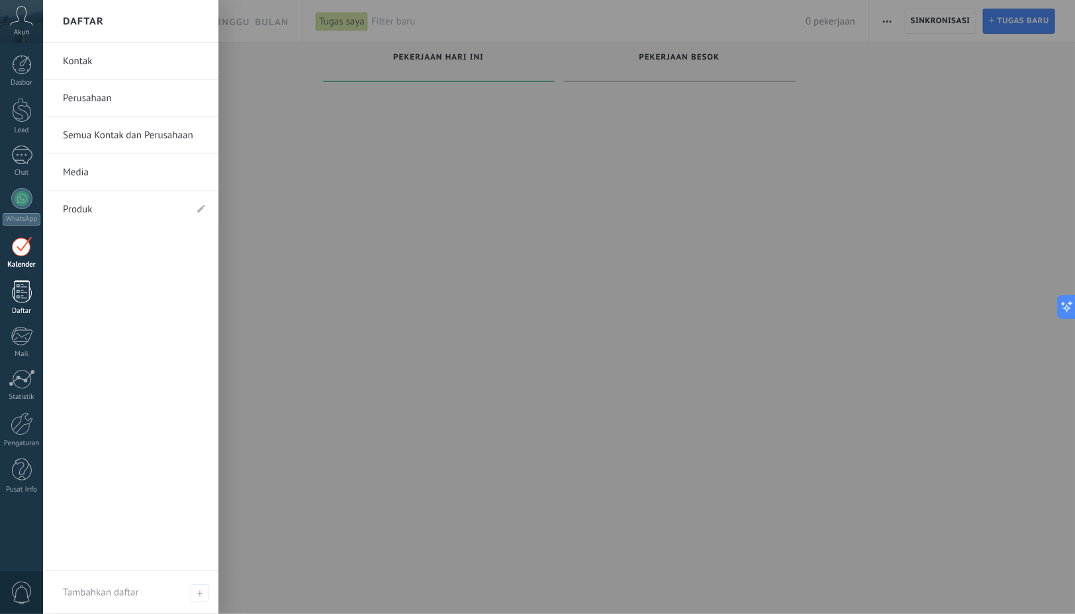
click at [15, 287] on div at bounding box center [22, 291] width 20 height 23
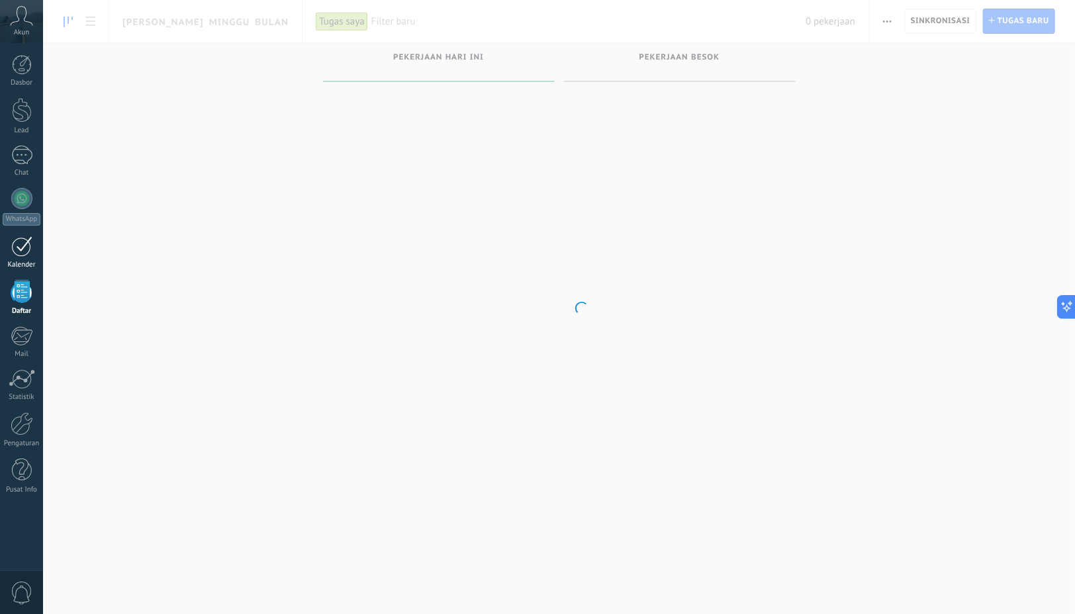
click at [21, 252] on div at bounding box center [21, 246] width 21 height 21
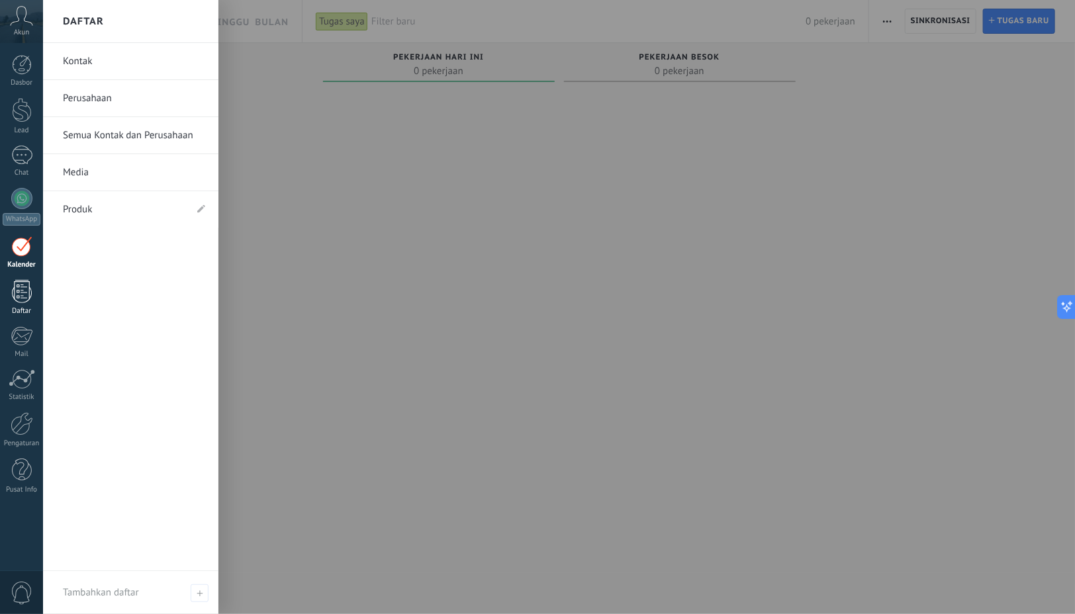
click at [23, 293] on div at bounding box center [22, 291] width 20 height 23
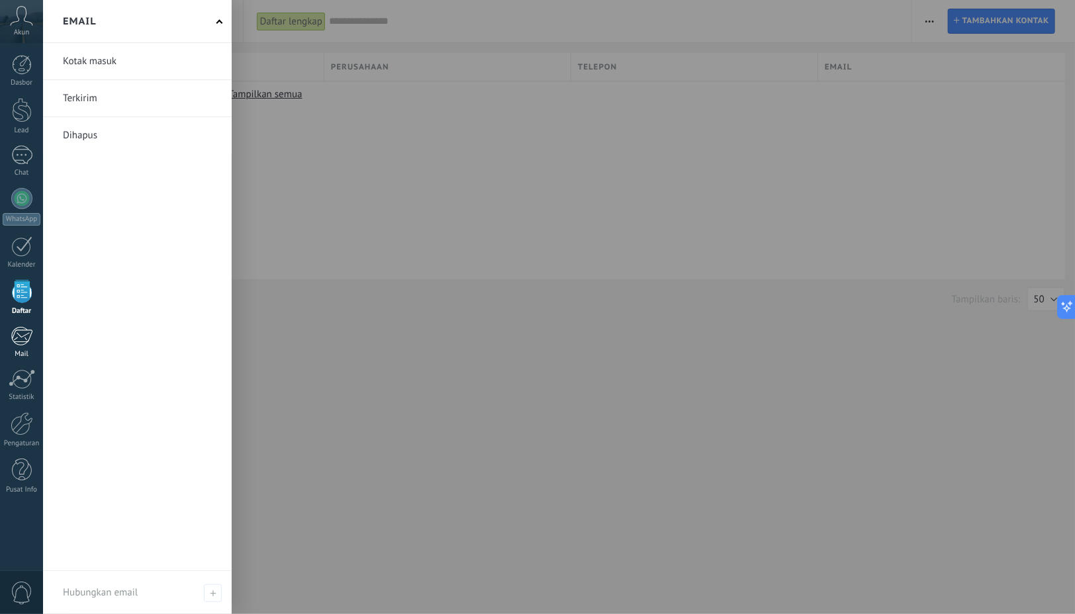
click at [19, 330] on div at bounding box center [22, 336] width 22 height 20
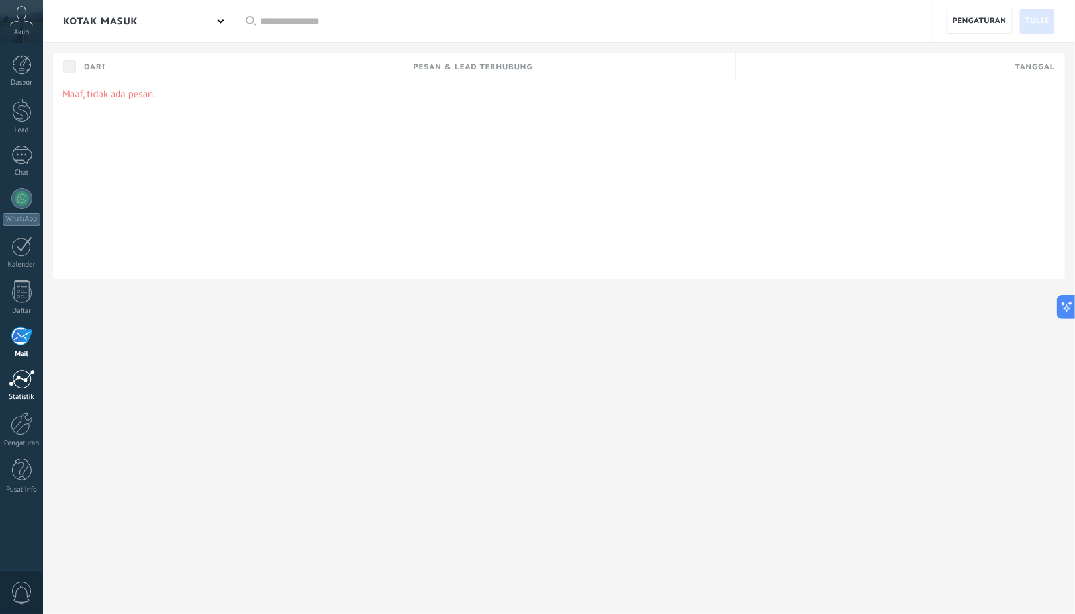
click at [11, 393] on div "Statistik" at bounding box center [22, 397] width 38 height 9
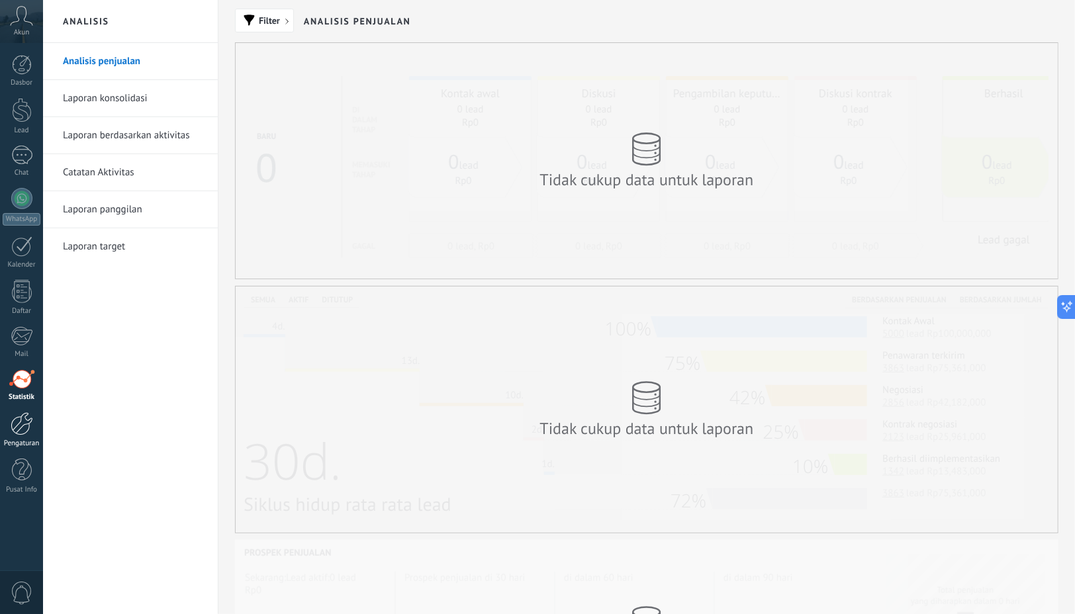
click at [16, 429] on div at bounding box center [22, 423] width 23 height 23
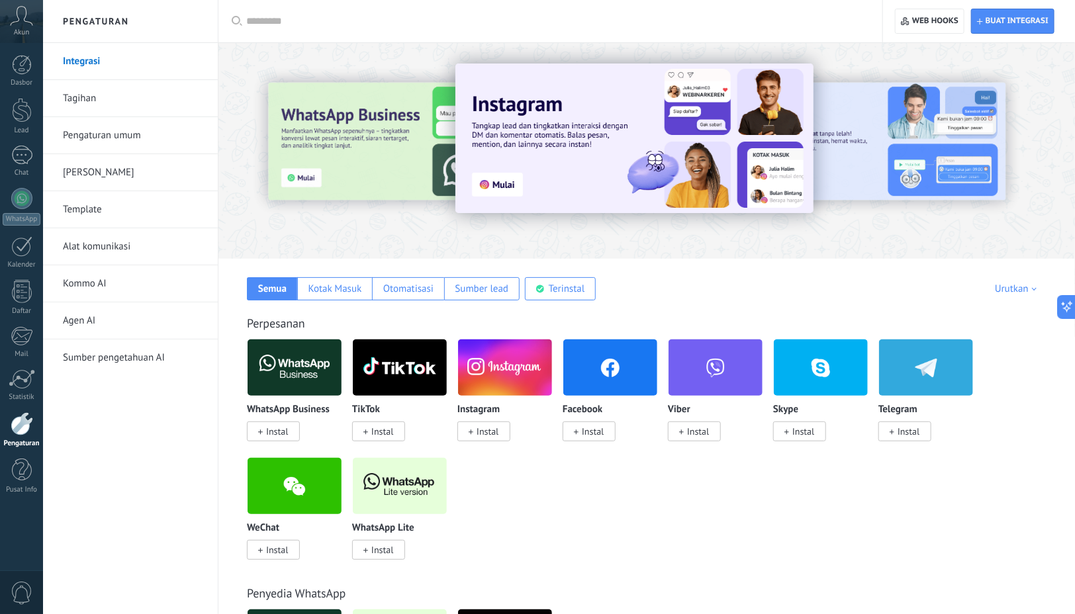
click at [19, 470] on div at bounding box center [22, 470] width 20 height 23
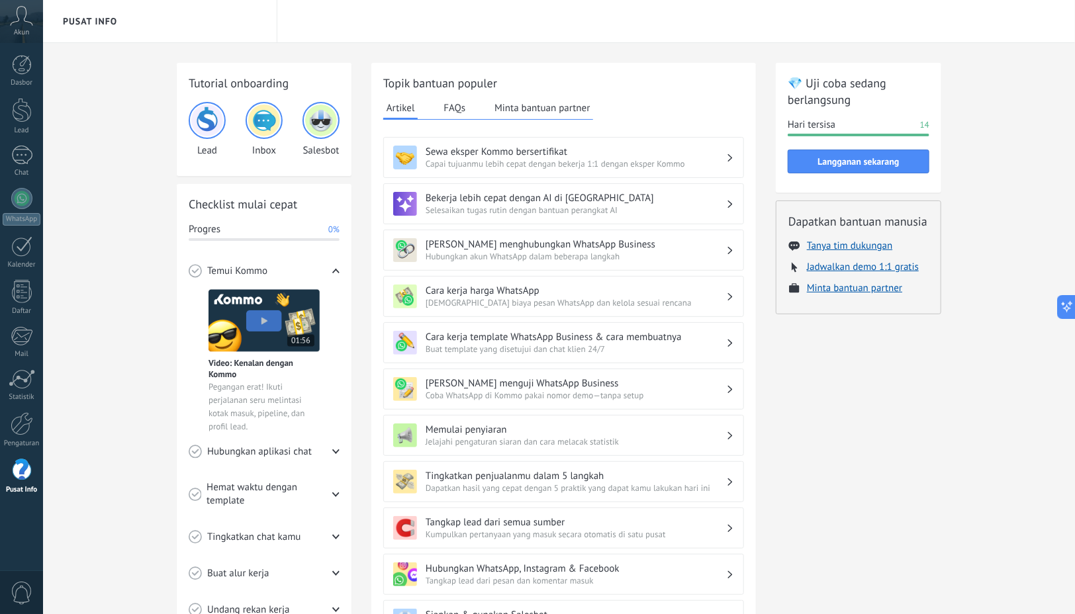
click at [205, 131] on img at bounding box center [207, 121] width 32 height 32
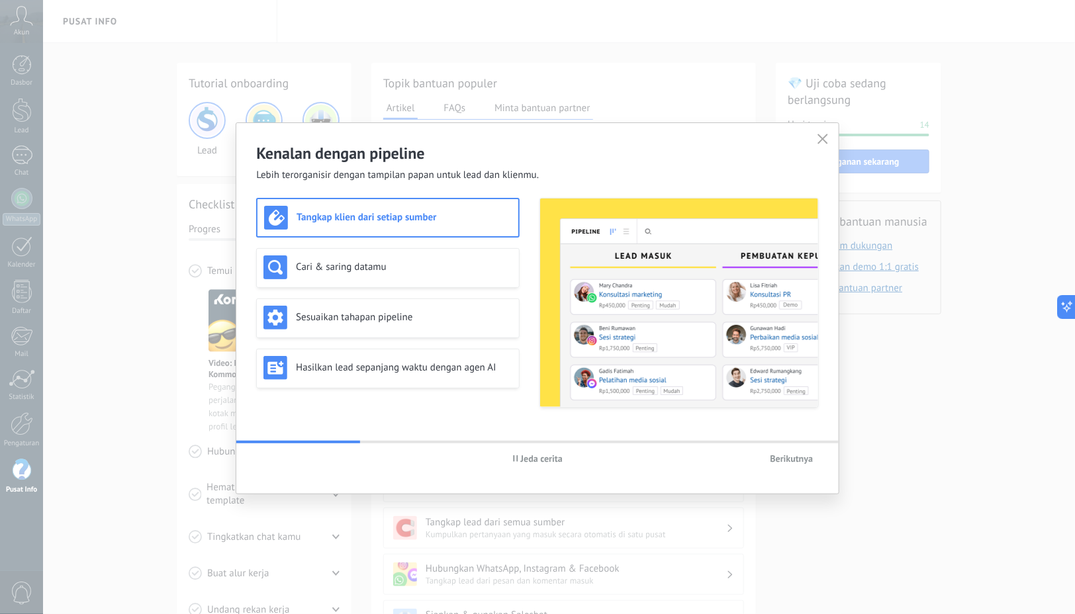
click at [386, 83] on div "Kenalan dengan pipeline Lebih terorganisir dengan tampilan papan untuk lead dan…" at bounding box center [537, 307] width 1075 height 614
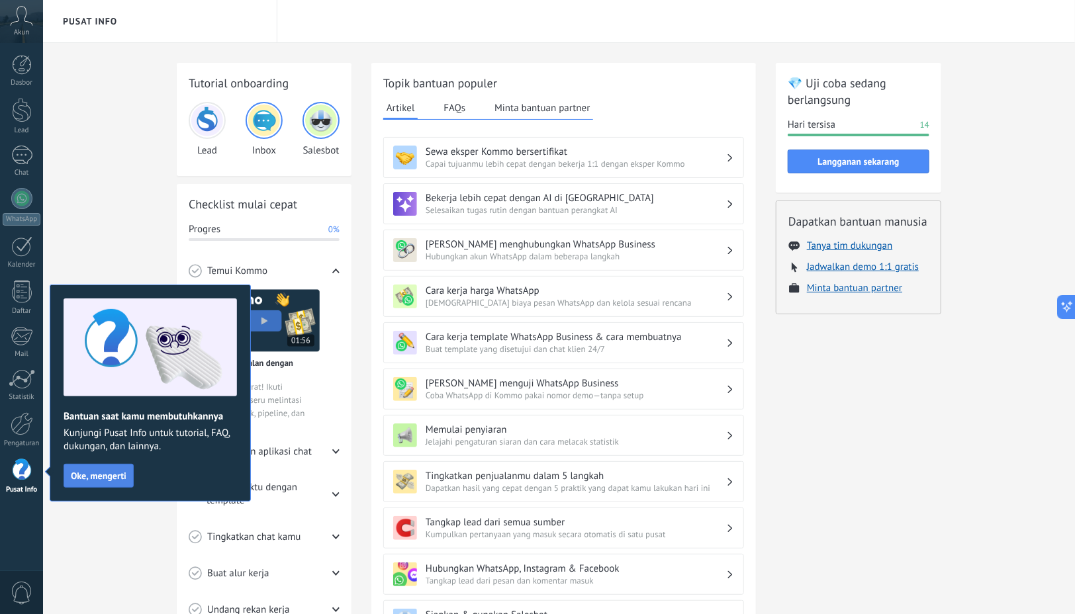
click at [101, 478] on span "Oke, mengerti" at bounding box center [99, 475] width 56 height 9
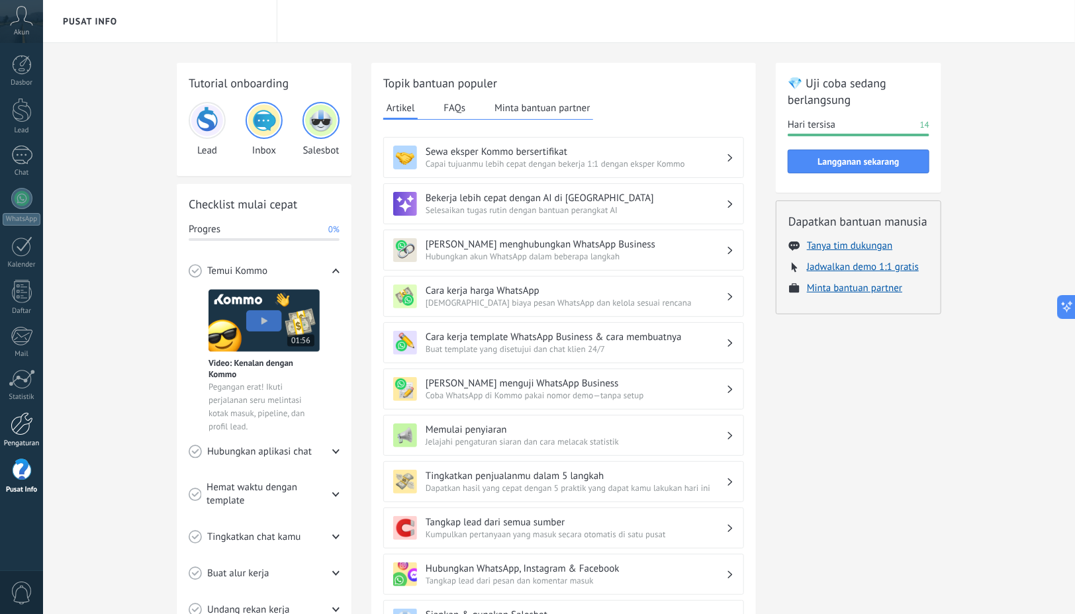
click at [26, 423] on div at bounding box center [22, 423] width 23 height 23
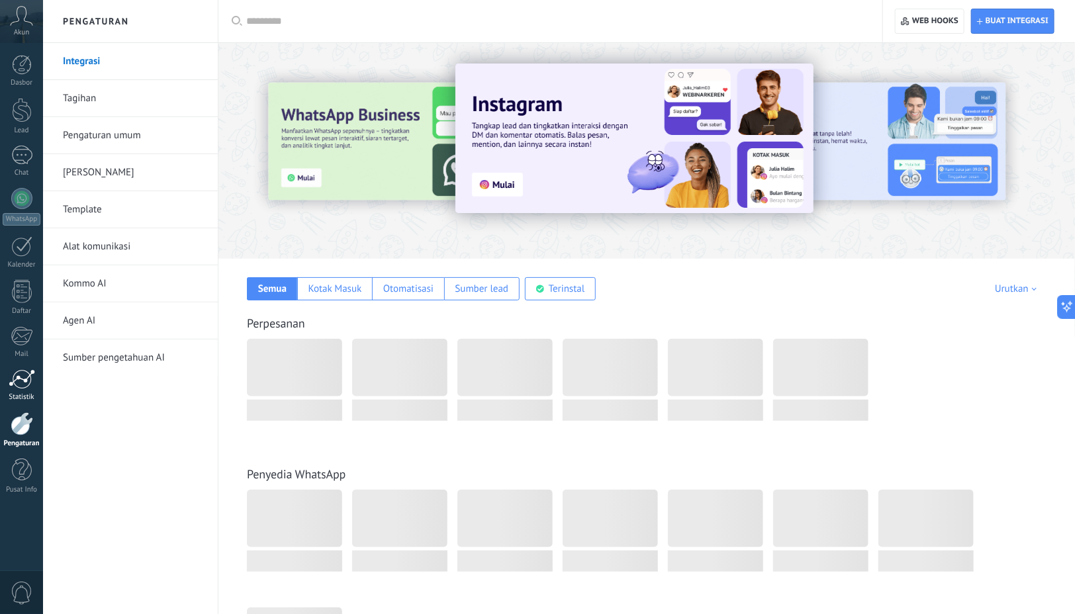
click at [25, 375] on div at bounding box center [22, 379] width 26 height 20
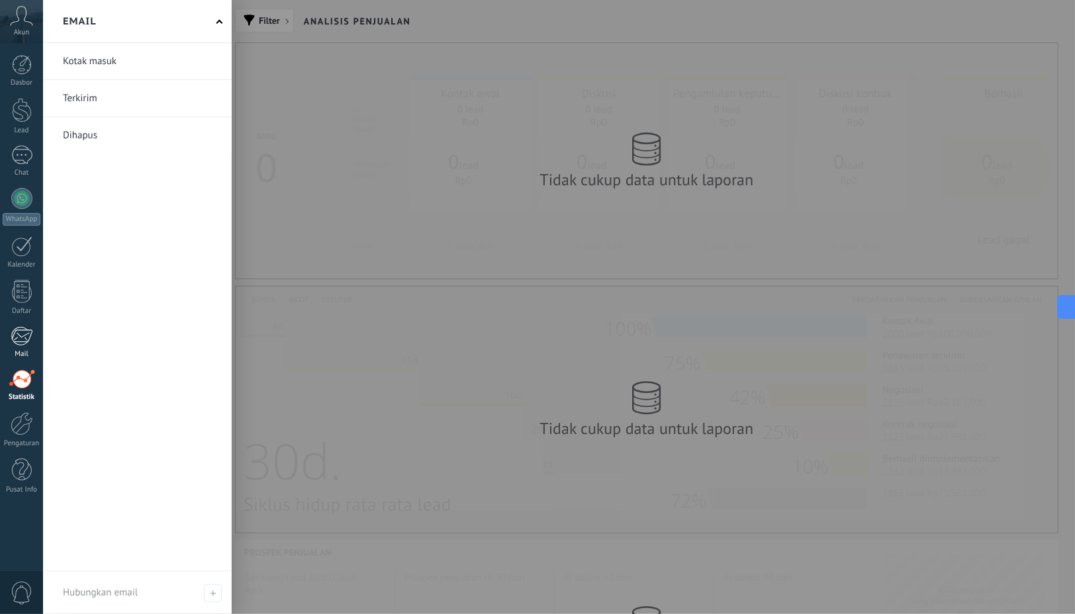
click at [13, 341] on div at bounding box center [22, 336] width 22 height 20
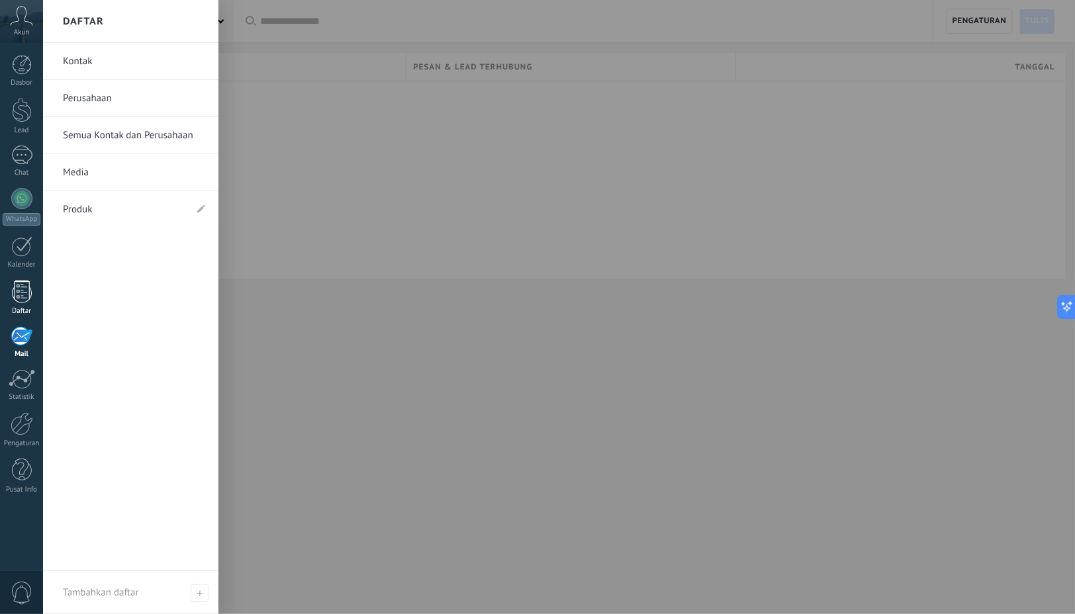
click at [26, 302] on div at bounding box center [22, 291] width 20 height 23
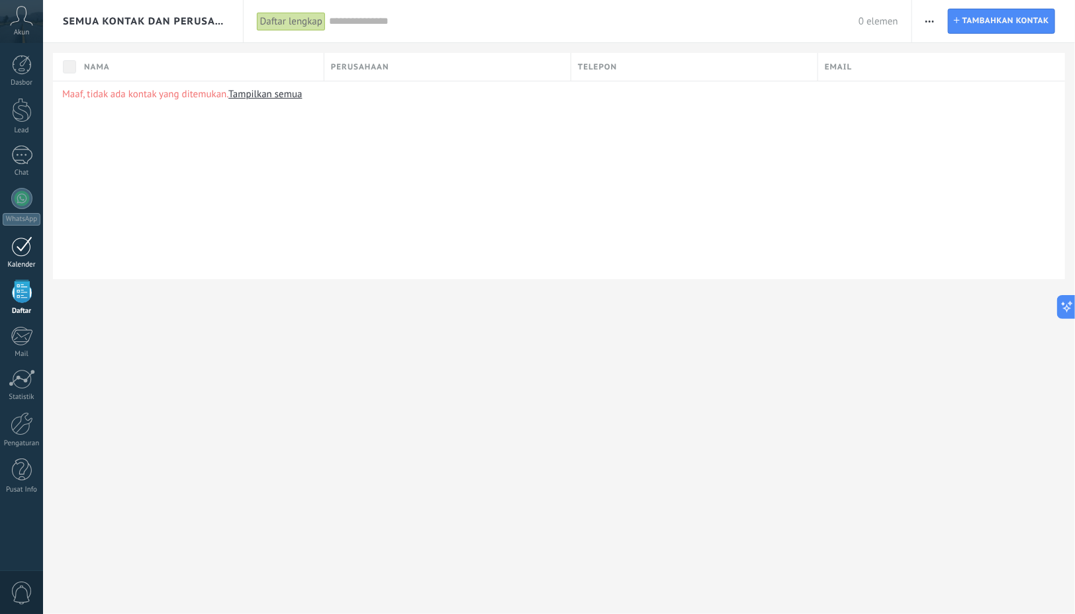
click at [27, 248] on div at bounding box center [21, 246] width 21 height 21
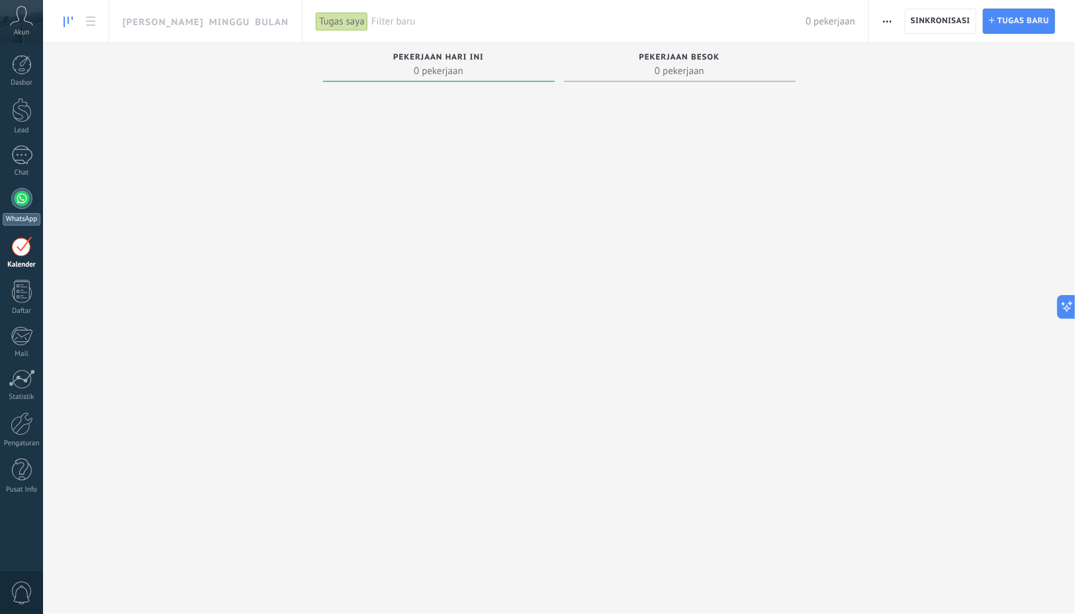
click at [28, 203] on div at bounding box center [21, 198] width 21 height 21
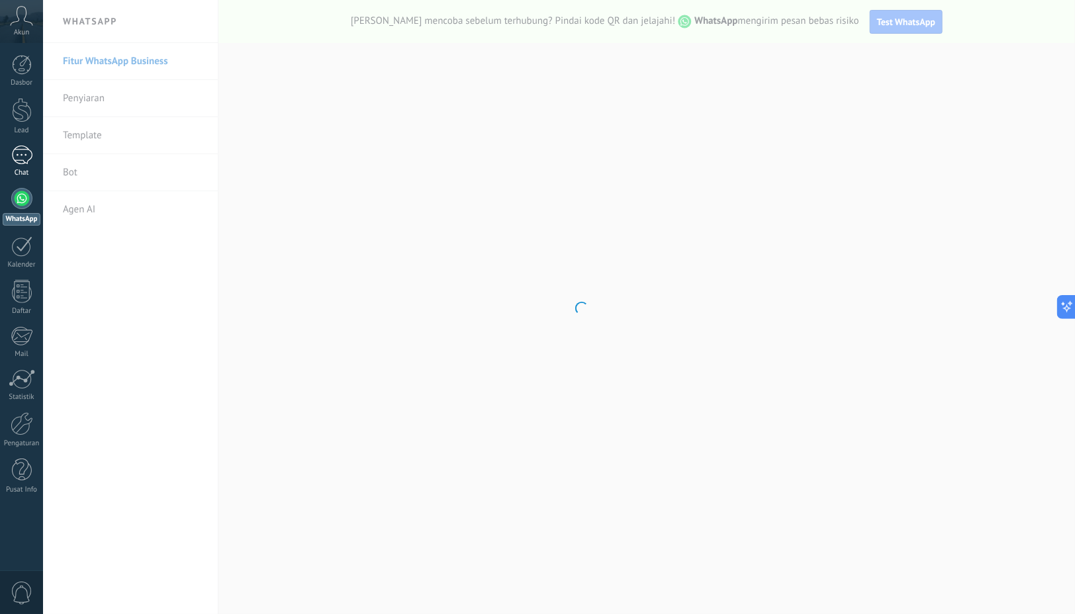
click at [27, 151] on div at bounding box center [21, 155] width 21 height 19
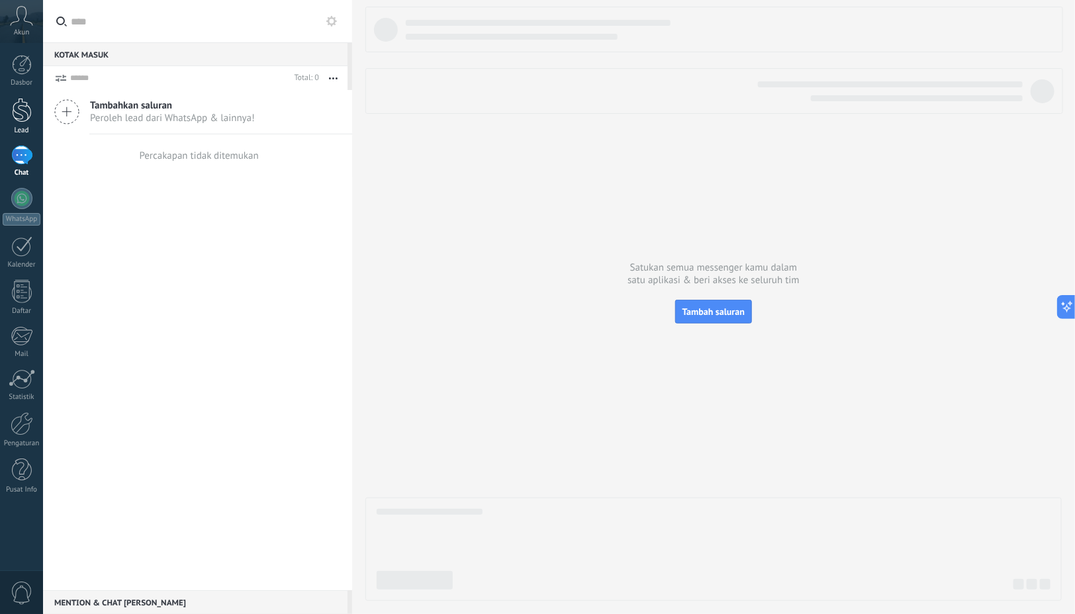
click at [22, 119] on div at bounding box center [22, 110] width 20 height 24
